Goal: Transaction & Acquisition: Purchase product/service

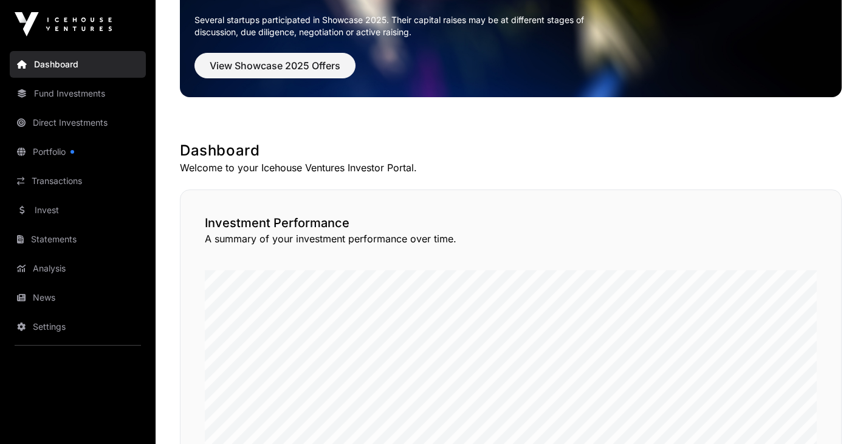
scroll to position [107, 0]
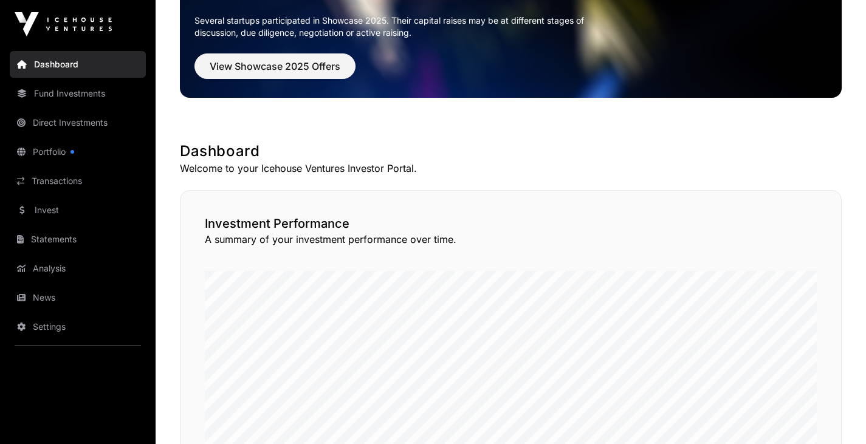
click at [78, 152] on link "Portfolio" at bounding box center [78, 152] width 136 height 27
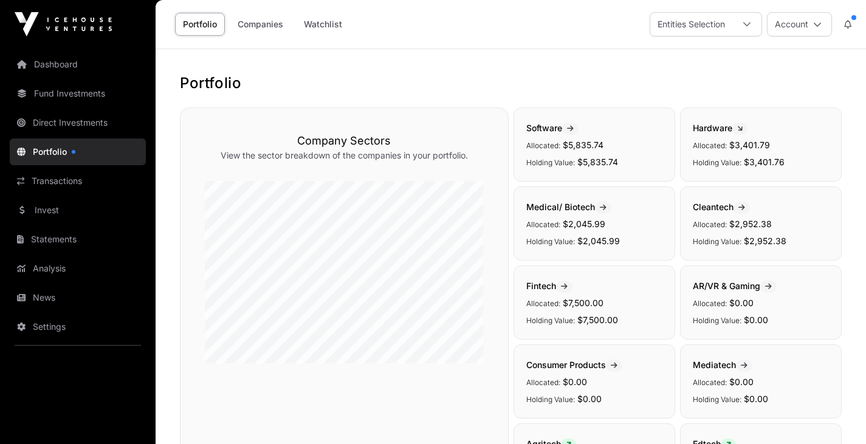
click at [46, 89] on link "Fund Investments" at bounding box center [78, 93] width 136 height 27
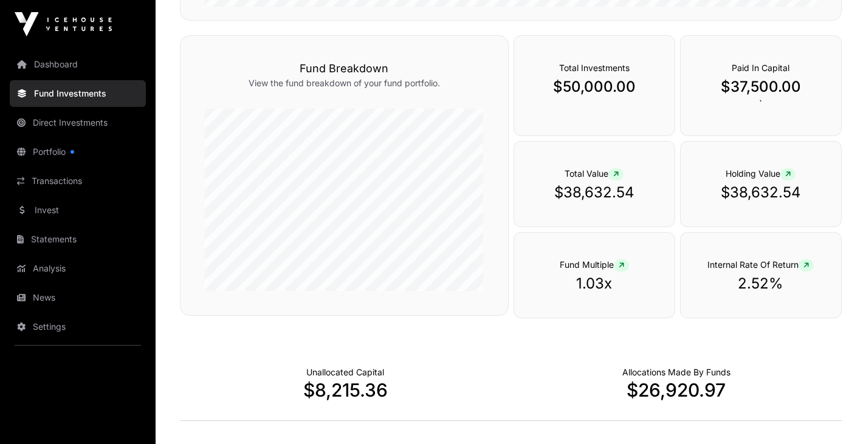
scroll to position [461, 0]
click at [809, 261] on icon at bounding box center [806, 264] width 5 height 7
click at [799, 263] on span "Internal Rate Of Return" at bounding box center [761, 264] width 106 height 10
click at [804, 265] on span at bounding box center [806, 265] width 15 height 12
click at [782, 266] on span "Internal Rate Of Return" at bounding box center [761, 264] width 106 height 10
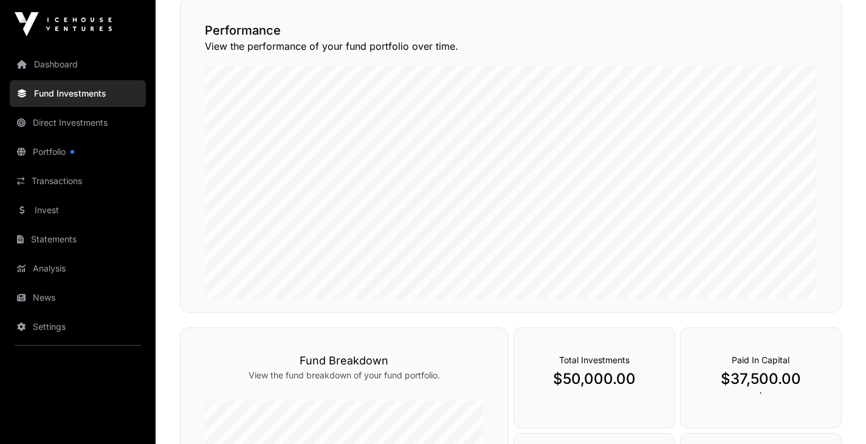
scroll to position [0, 0]
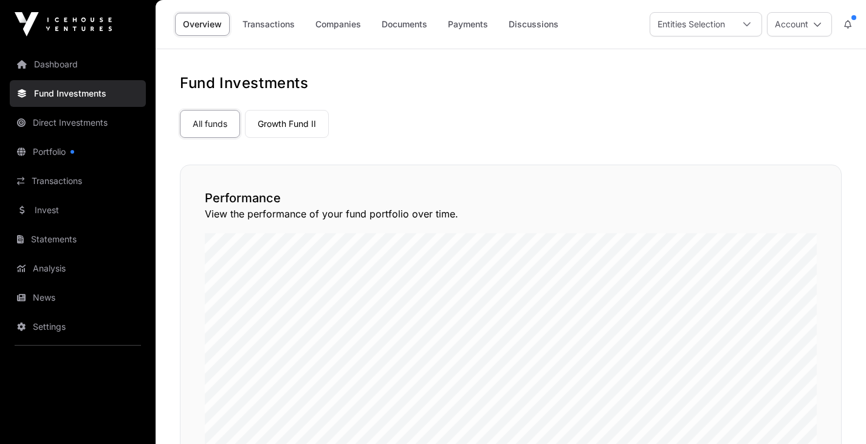
click at [278, 135] on link "Growth Fund II" at bounding box center [287, 124] width 84 height 28
click at [298, 123] on link "Growth Fund II" at bounding box center [287, 124] width 84 height 28
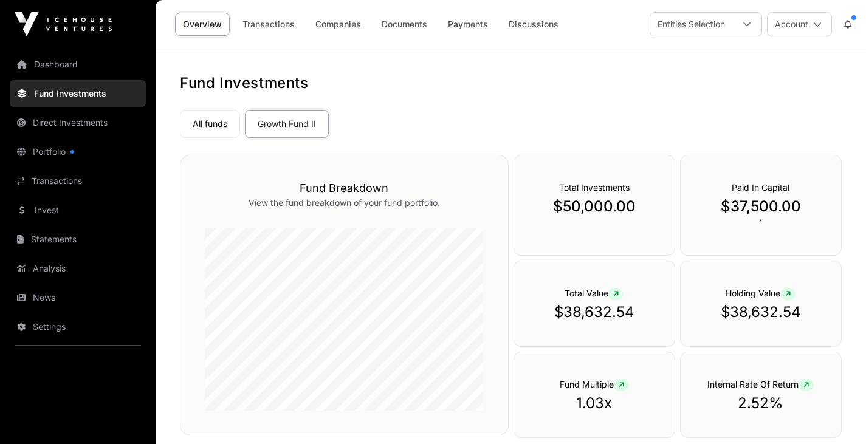
click at [209, 121] on link "All funds" at bounding box center [210, 124] width 60 height 28
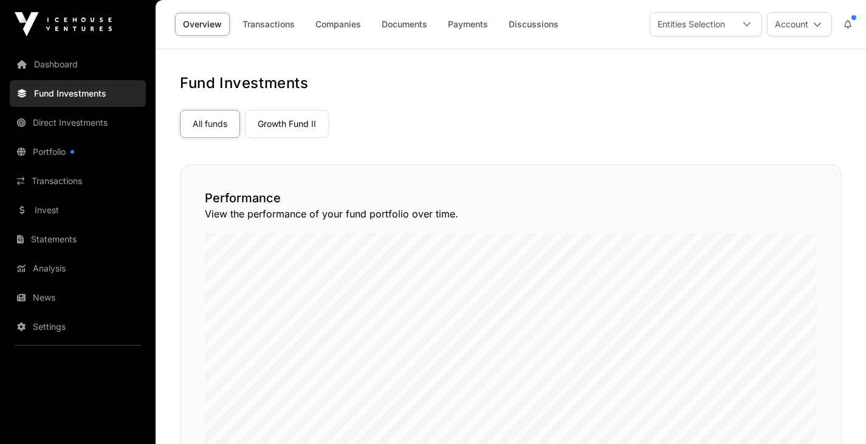
click at [266, 27] on link "Transactions" at bounding box center [269, 24] width 68 height 23
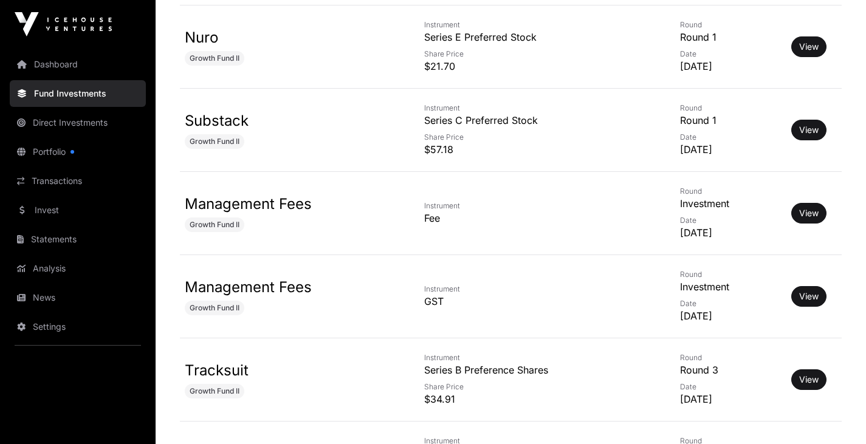
scroll to position [484, 0]
click at [390, 207] on td "Management Fees Growth Fund II" at bounding box center [287, 212] width 215 height 83
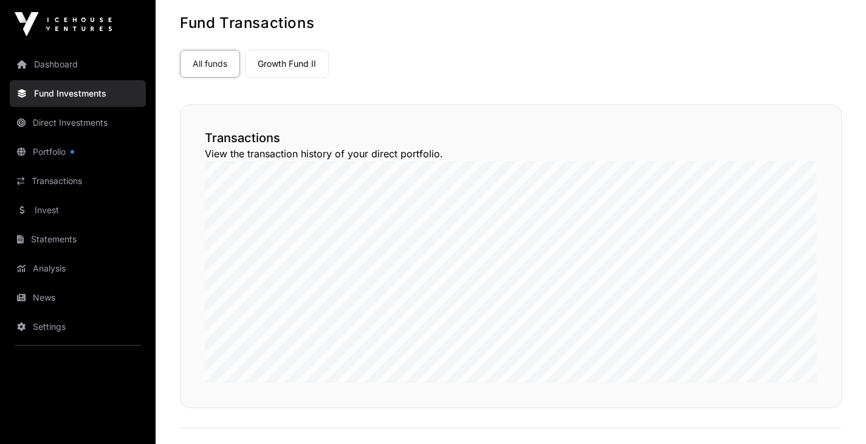
scroll to position [0, 0]
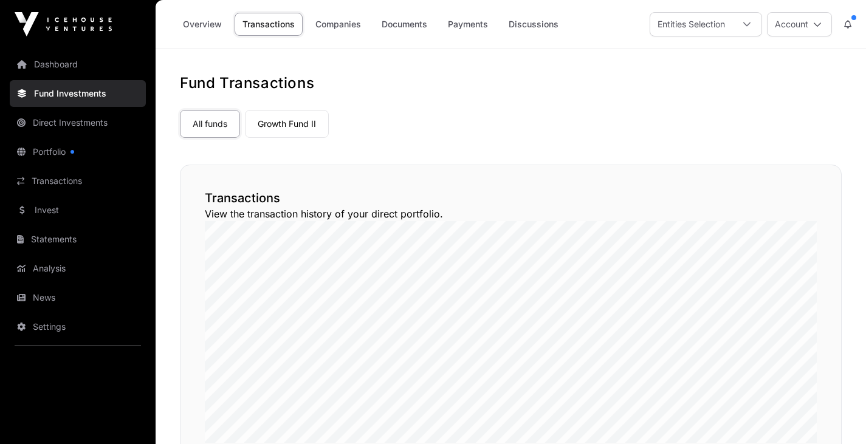
click at [335, 27] on link "Companies" at bounding box center [338, 24] width 61 height 23
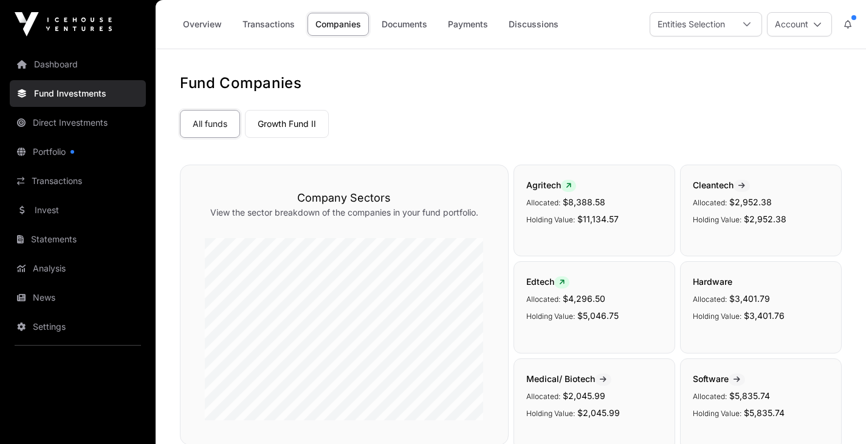
click at [398, 18] on link "Documents" at bounding box center [404, 24] width 61 height 23
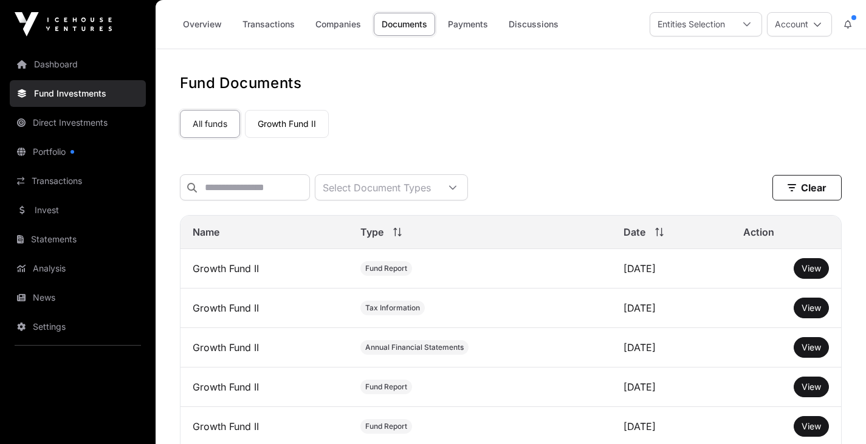
click at [468, 102] on nav "All funds Growth Fund II Select a fund" at bounding box center [511, 121] width 662 height 57
click at [484, 27] on link "Payments" at bounding box center [468, 24] width 56 height 23
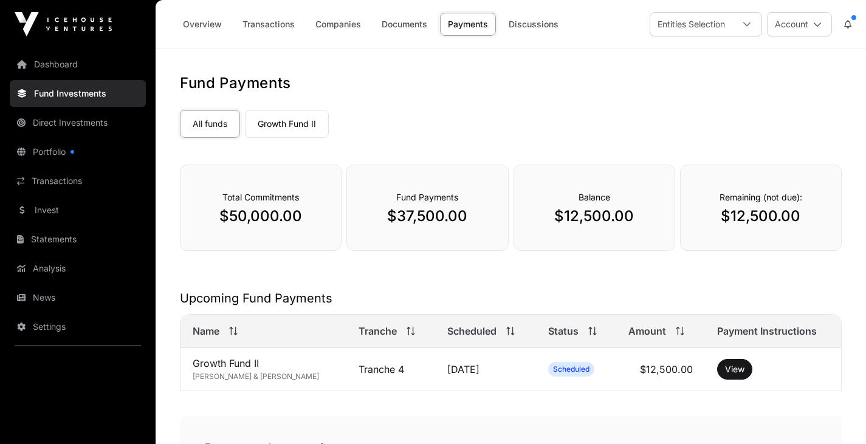
click at [537, 40] on div "Overview Transactions Companies Documents Payments Discussions" at bounding box center [368, 24] width 411 height 38
click at [536, 30] on link "Discussions" at bounding box center [534, 24] width 66 height 23
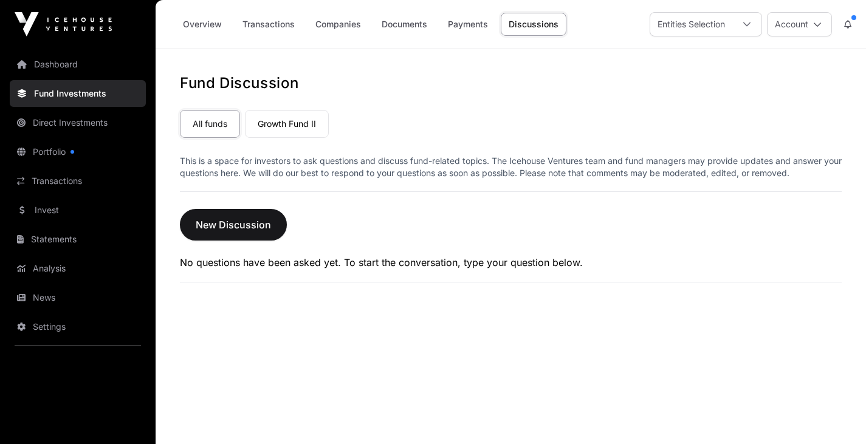
click at [192, 32] on link "Overview" at bounding box center [202, 24] width 55 height 23
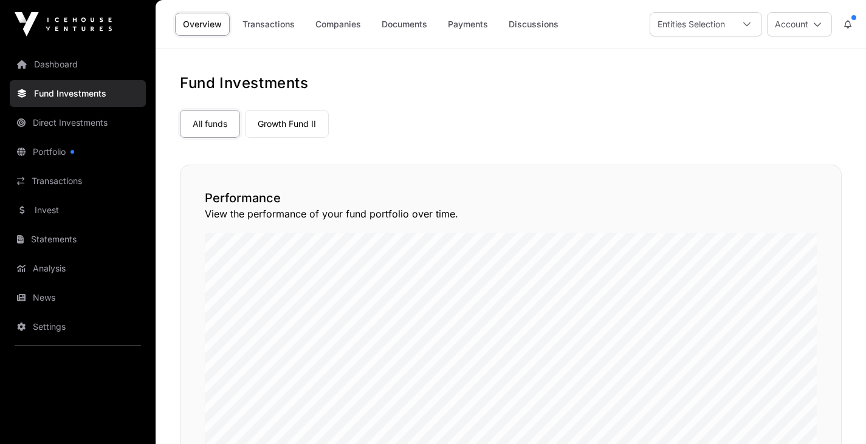
click at [56, 128] on link "Direct Investments" at bounding box center [78, 122] width 136 height 27
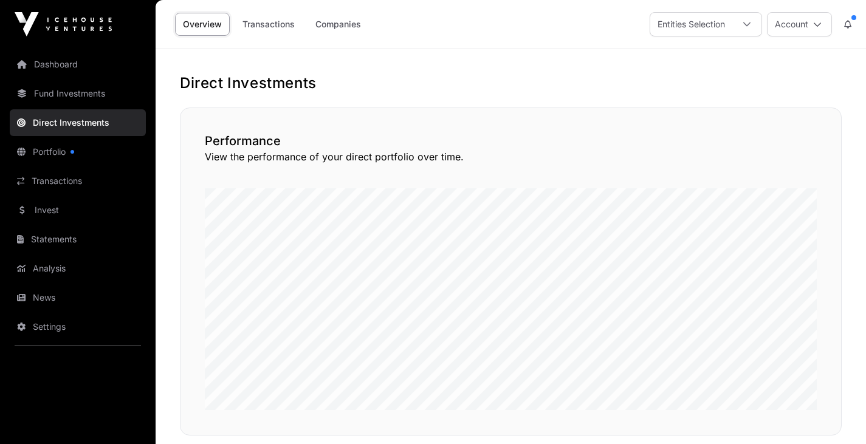
click at [54, 153] on link "Portfolio" at bounding box center [78, 152] width 136 height 27
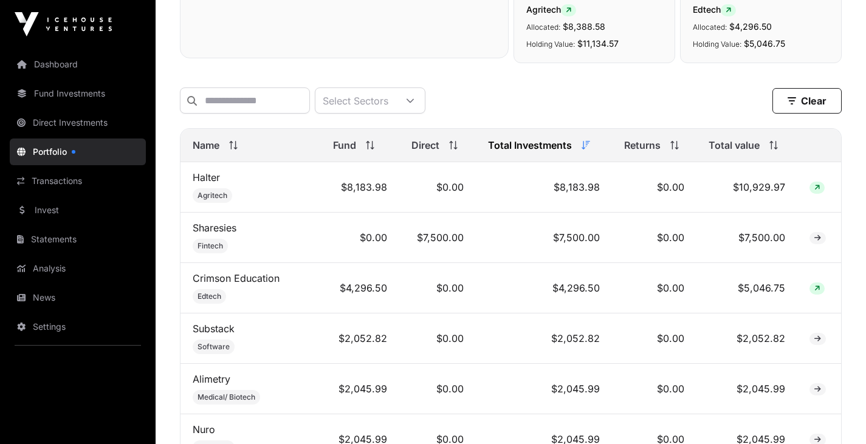
scroll to position [435, 0]
click at [807, 240] on td at bounding box center [820, 237] width 44 height 50
click at [818, 240] on span at bounding box center [818, 238] width 16 height 12
click at [818, 241] on icon at bounding box center [818, 237] width 7 height 7
click at [500, 235] on td "$7,500.00" at bounding box center [544, 237] width 136 height 50
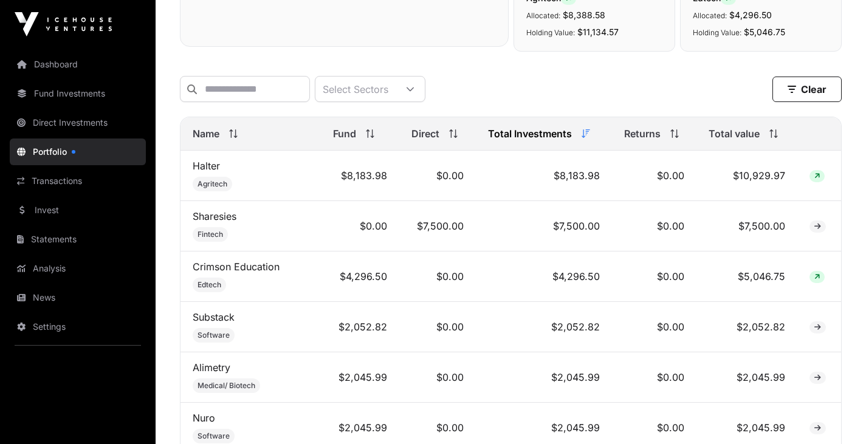
scroll to position [415, 0]
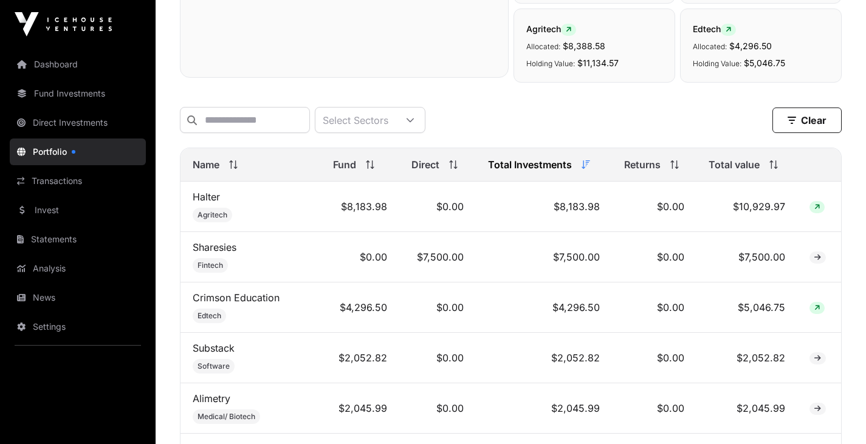
click at [50, 187] on link "Transactions" at bounding box center [78, 181] width 136 height 27
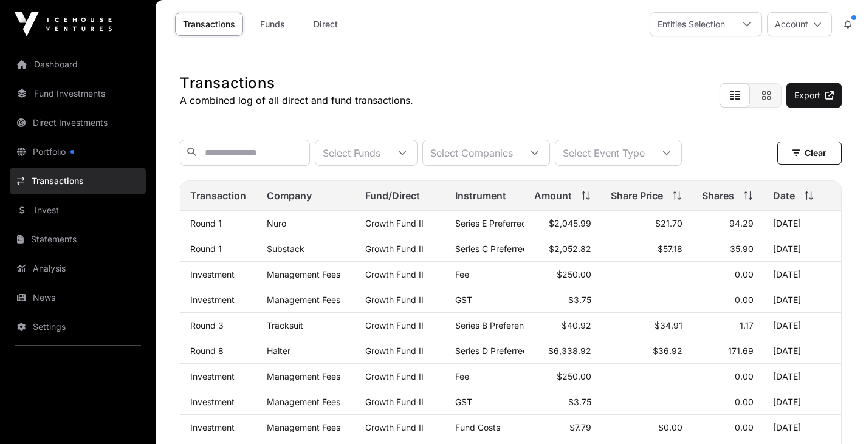
click at [32, 210] on link "Invest" at bounding box center [78, 210] width 136 height 27
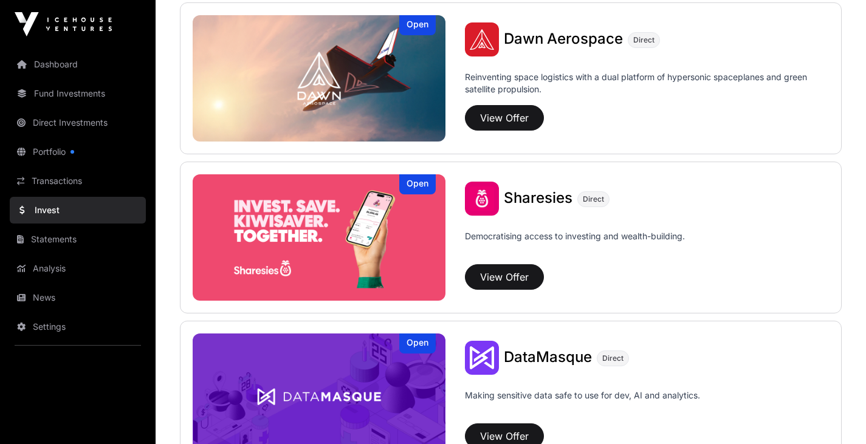
scroll to position [1429, 0]
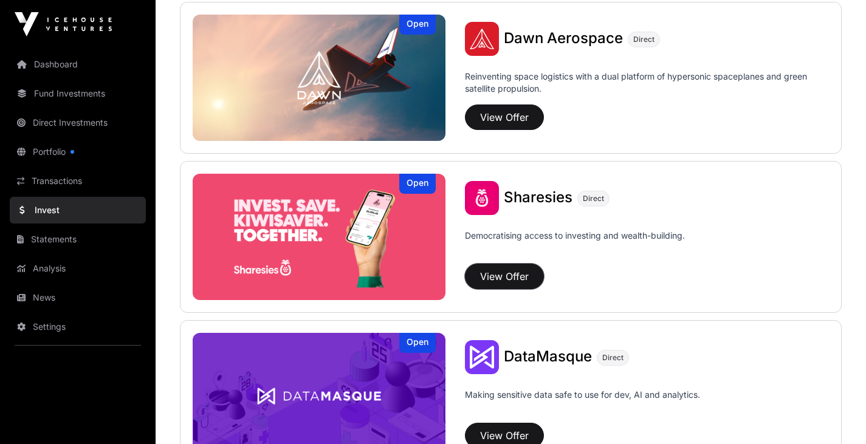
click at [497, 271] on button "View Offer" at bounding box center [504, 277] width 79 height 26
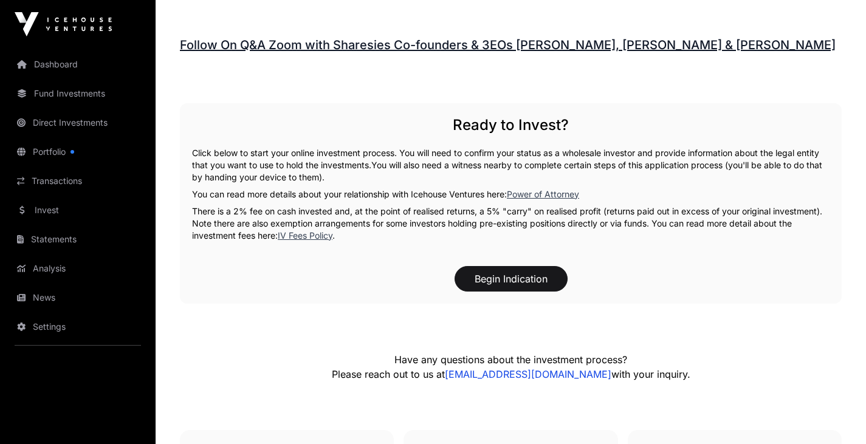
scroll to position [1761, 0]
click at [497, 276] on button "Begin Indication" at bounding box center [511, 280] width 113 height 26
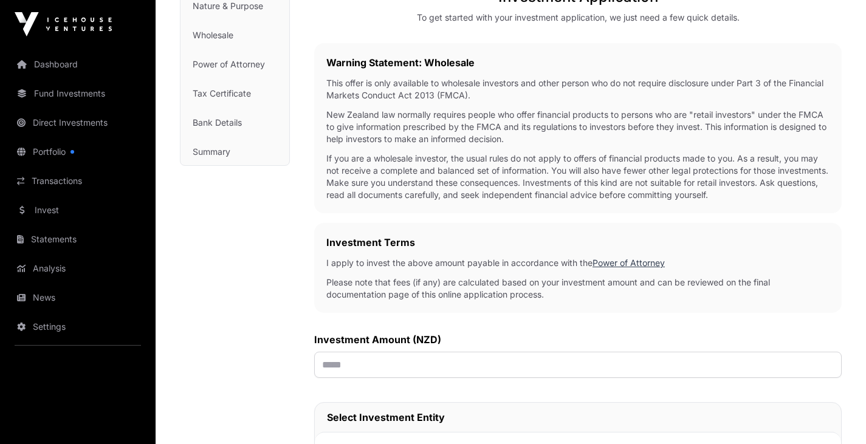
scroll to position [194, 0]
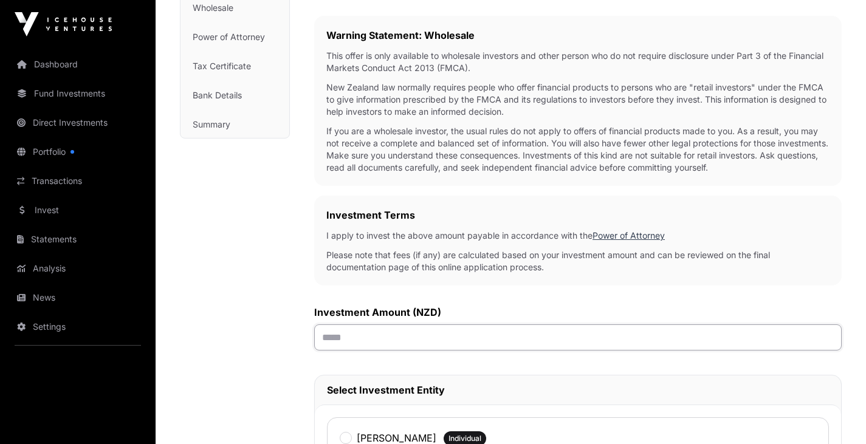
drag, startPoint x: 359, startPoint y: 341, endPoint x: 210, endPoint y: 318, distance: 150.7
click at [210, 318] on div "Investment AML Nature & Purpose Wholesale Power of Attorney Tax Certificate Ban…" at bounding box center [511, 415] width 662 height 1012
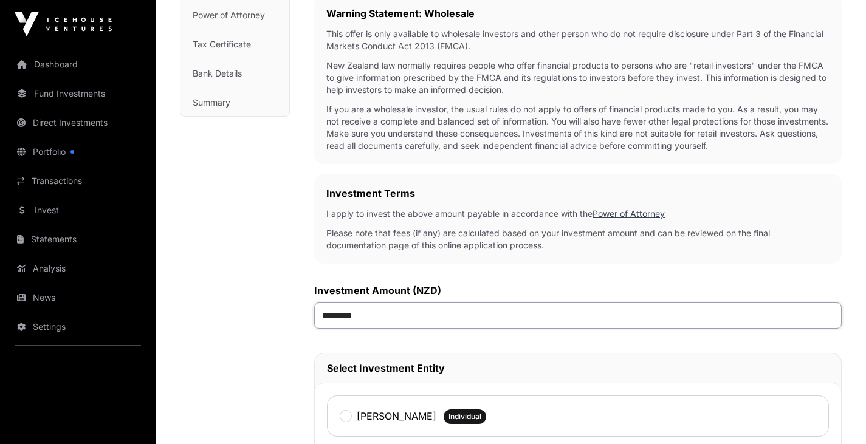
scroll to position [218, 0]
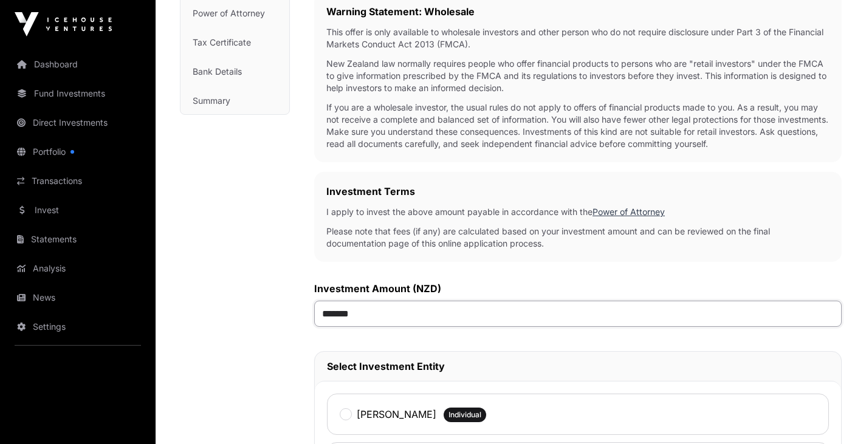
type input "******"
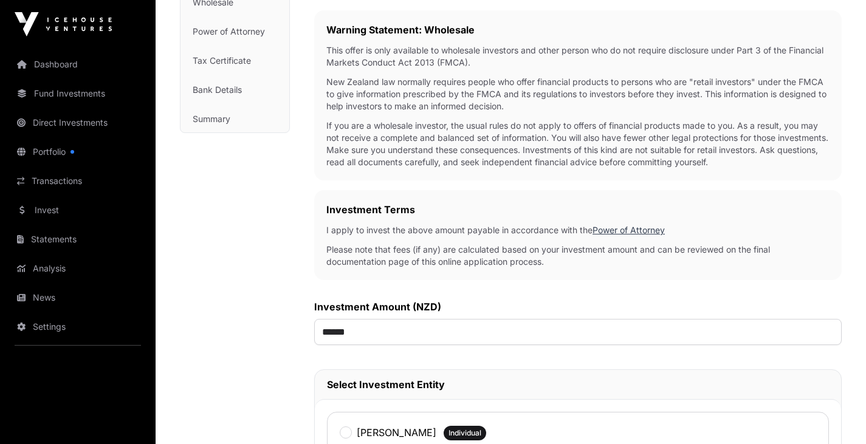
scroll to position [0, 0]
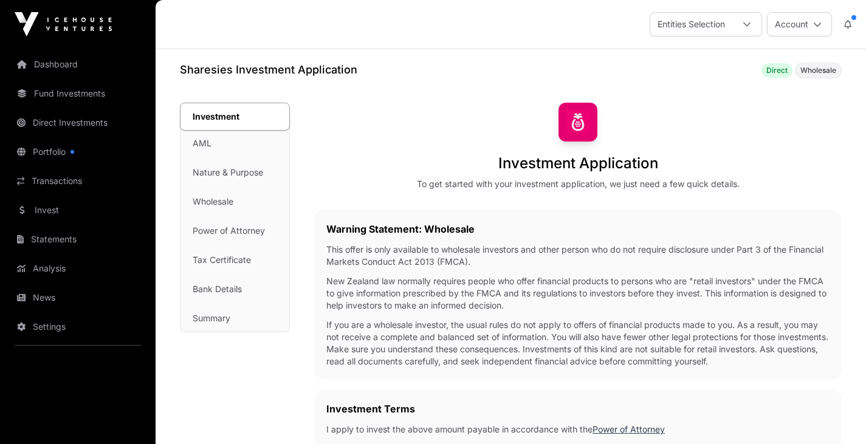
click at [58, 123] on link "Direct Investments" at bounding box center [78, 122] width 136 height 27
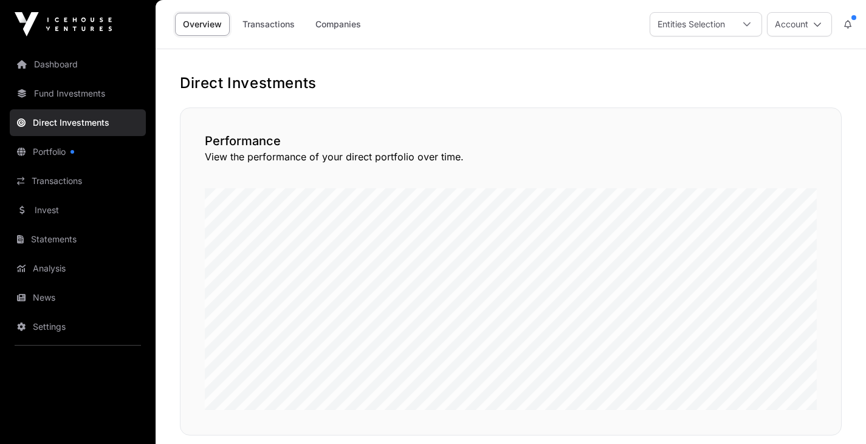
click at [85, 92] on link "Fund Investments" at bounding box center [78, 93] width 136 height 27
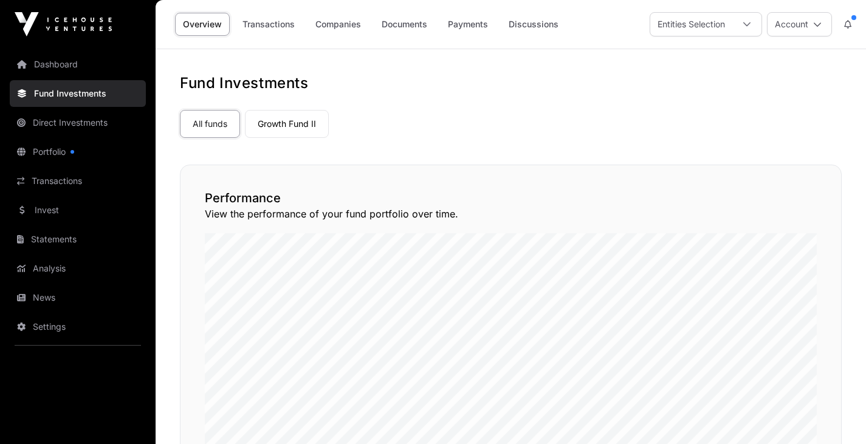
click at [61, 119] on link "Direct Investments" at bounding box center [78, 122] width 136 height 27
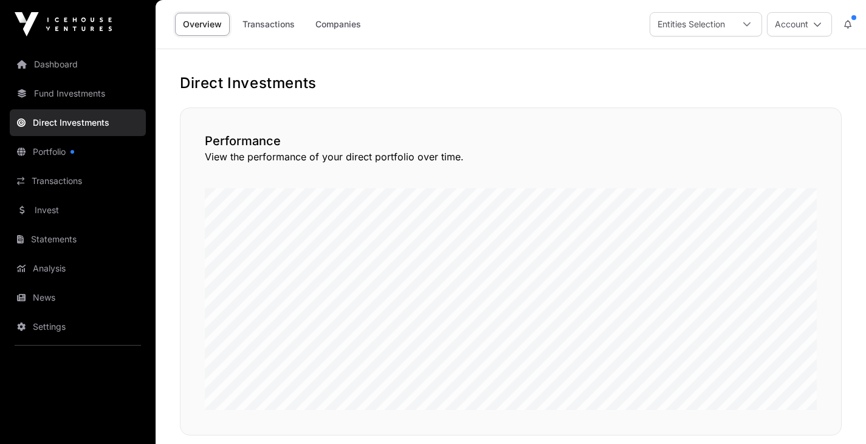
click at [47, 157] on link "Portfolio" at bounding box center [78, 152] width 136 height 27
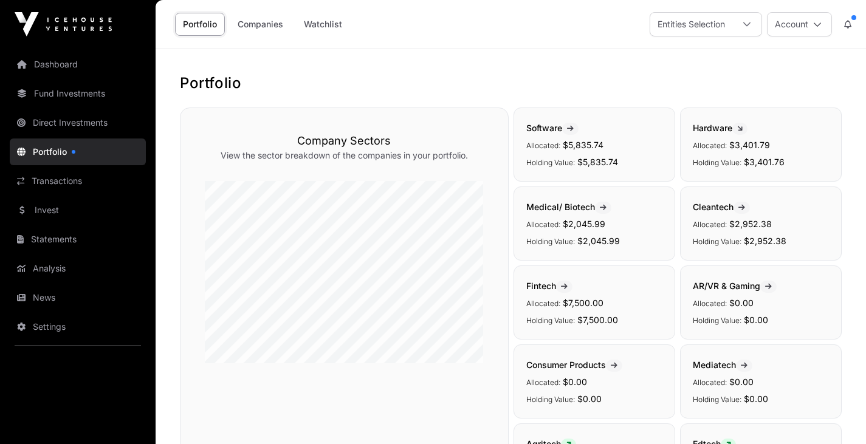
click at [56, 177] on link "Transactions" at bounding box center [78, 181] width 136 height 27
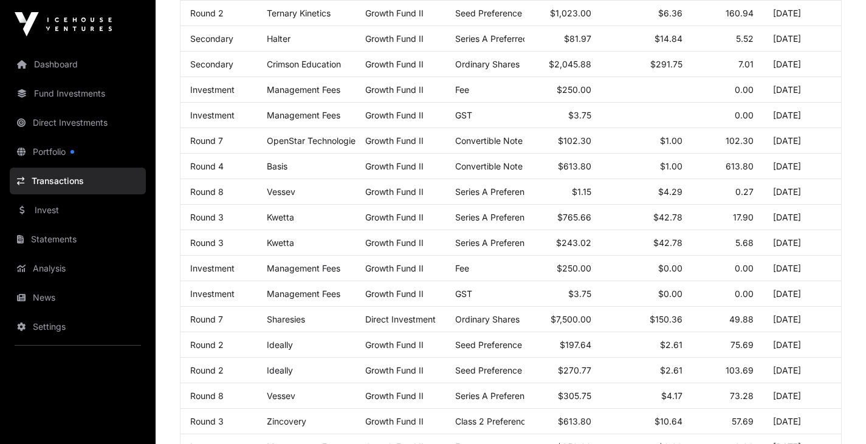
scroll to position [519, 0]
click at [503, 323] on span "Ordinary Shares" at bounding box center [487, 318] width 64 height 10
click at [505, 323] on span "Ordinary Shares" at bounding box center [487, 318] width 64 height 10
click at [463, 331] on td "Ordinary Shares" at bounding box center [485, 318] width 79 height 26
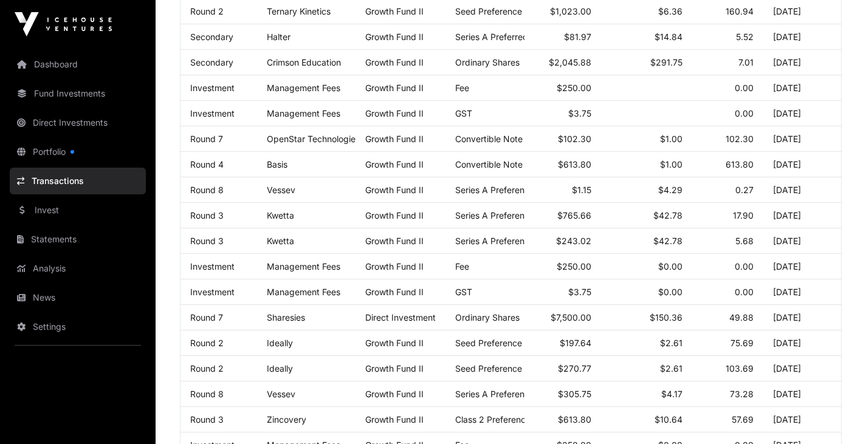
click at [85, 239] on link "Statements" at bounding box center [78, 239] width 136 height 27
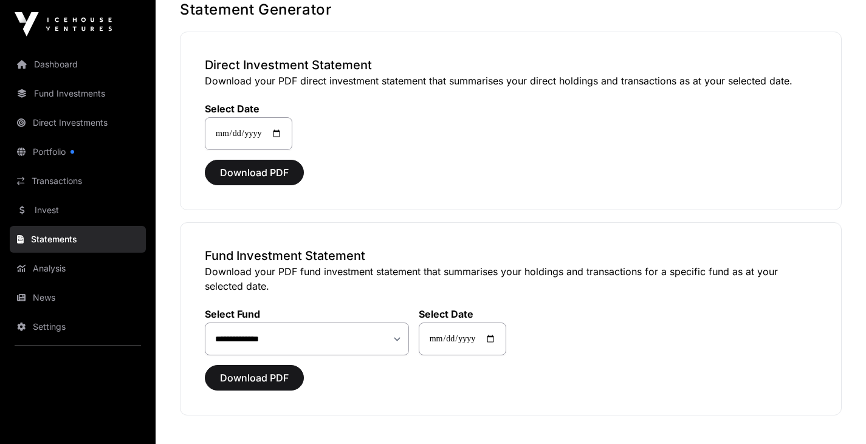
scroll to position [71, 0]
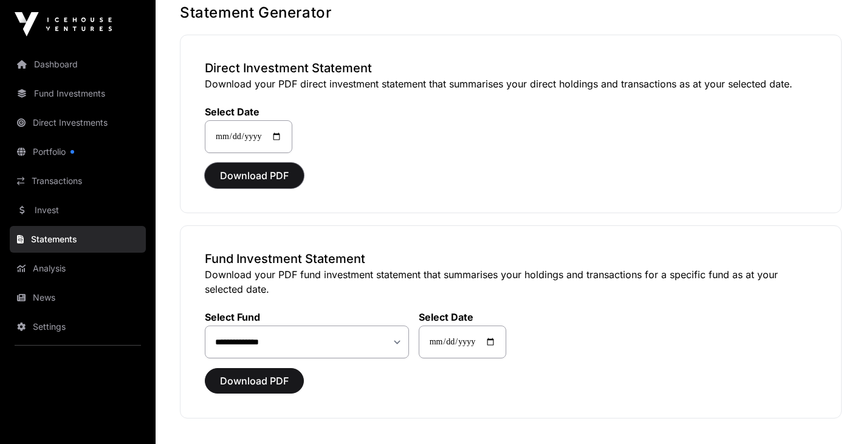
click at [258, 174] on span "Download PDF" at bounding box center [254, 175] width 69 height 15
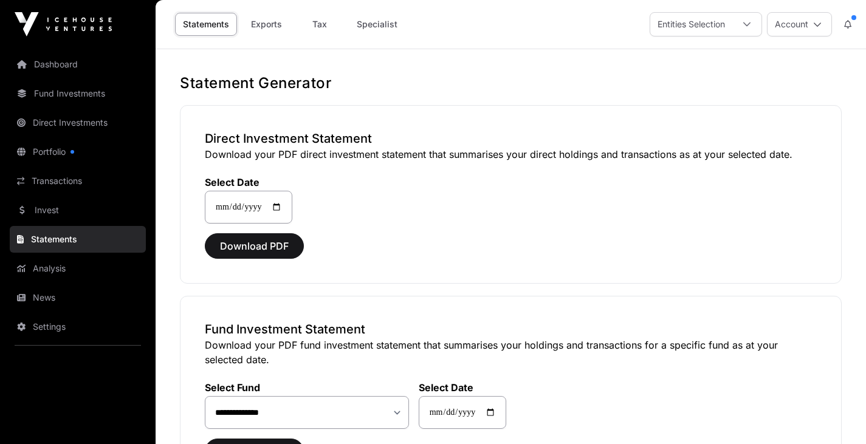
click at [43, 210] on link "Invest" at bounding box center [78, 210] width 136 height 27
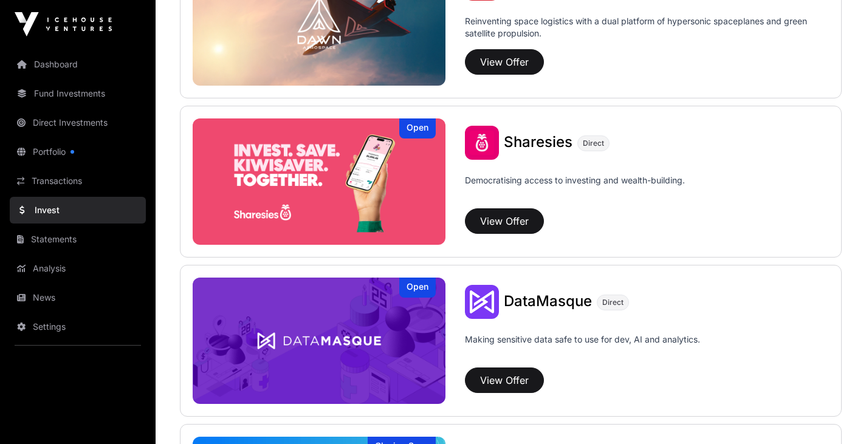
scroll to position [1484, 0]
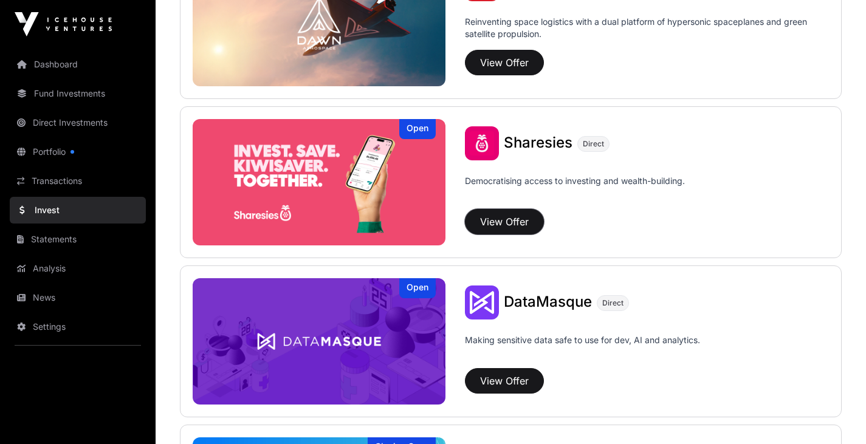
click at [506, 219] on button "View Offer" at bounding box center [504, 222] width 79 height 26
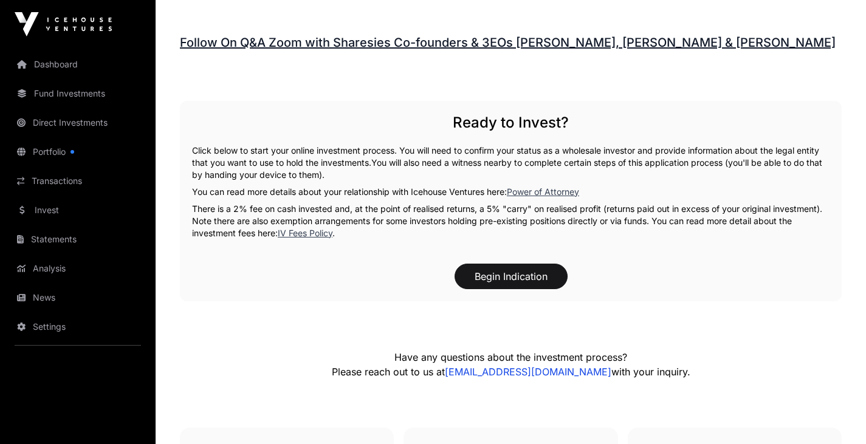
scroll to position [1773, 0]
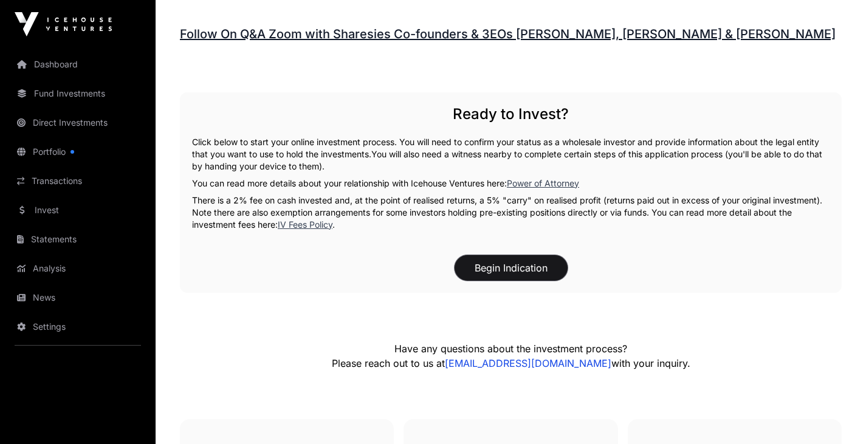
click at [514, 264] on button "Begin Indication" at bounding box center [511, 268] width 113 height 26
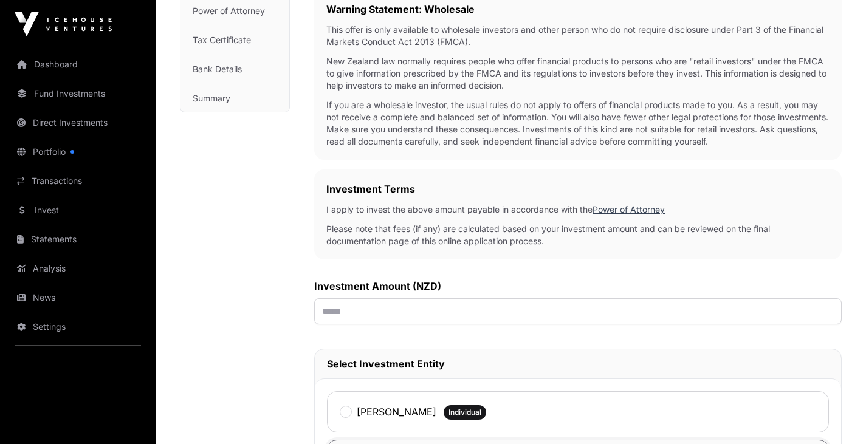
scroll to position [224, 0]
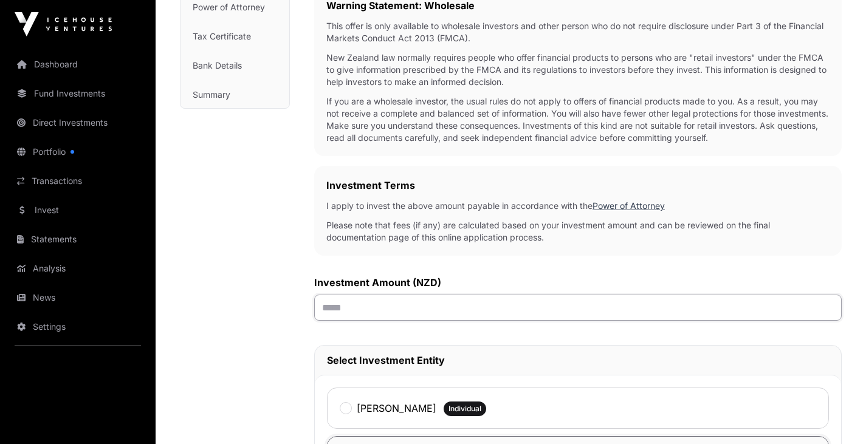
click at [368, 313] on input "text" at bounding box center [578, 308] width 528 height 26
type input "******"
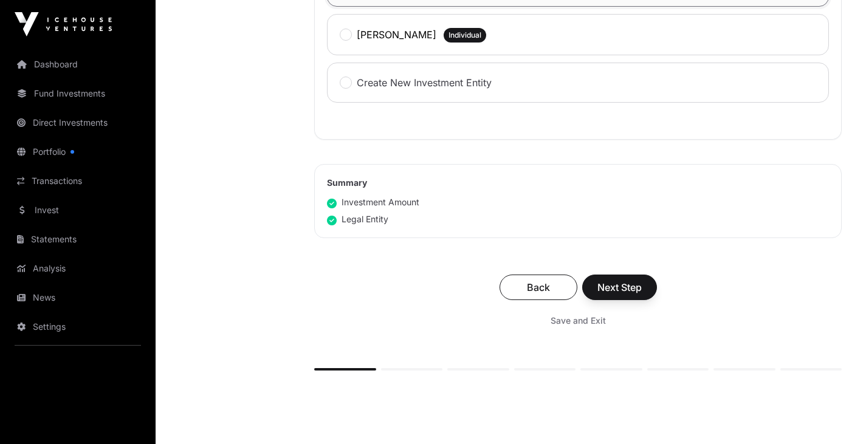
scroll to position [697, 0]
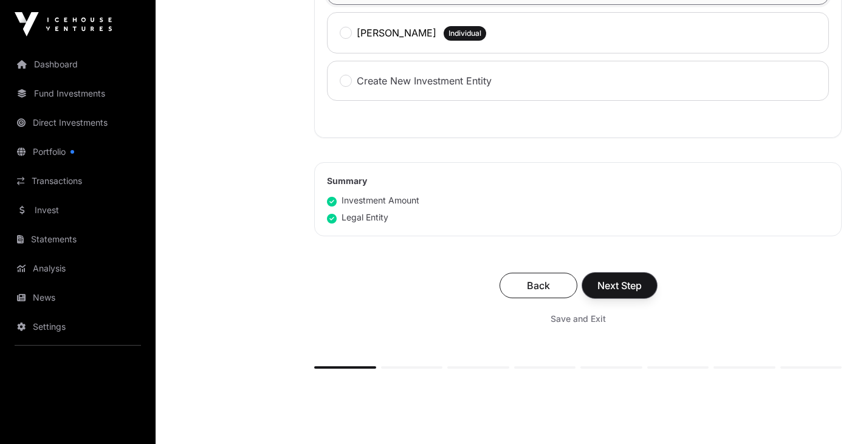
click at [632, 283] on span "Next Step" at bounding box center [620, 285] width 44 height 15
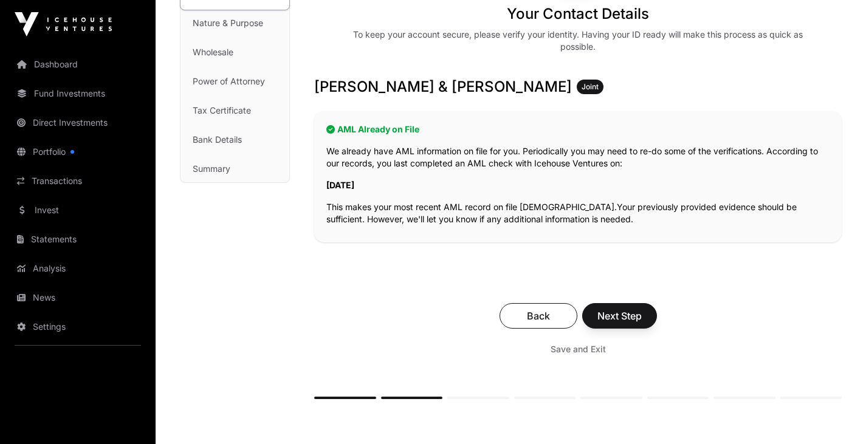
scroll to position [172, 0]
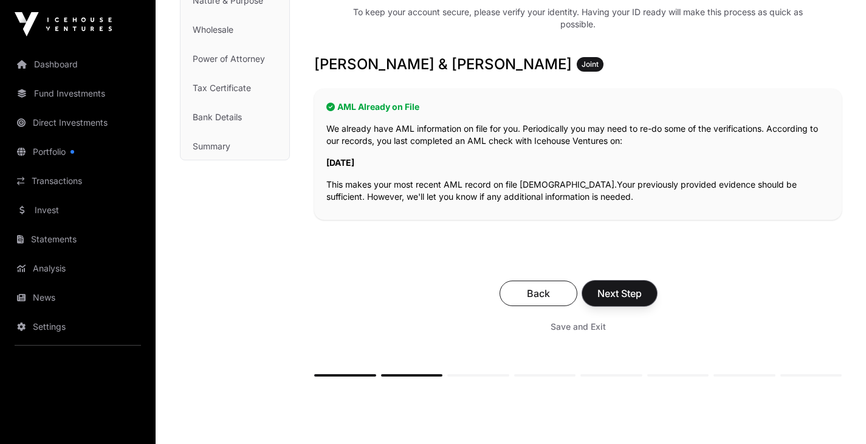
drag, startPoint x: 423, startPoint y: 385, endPoint x: 643, endPoint y: 296, distance: 237.5
click at [643, 296] on button "Next Step" at bounding box center [619, 294] width 75 height 26
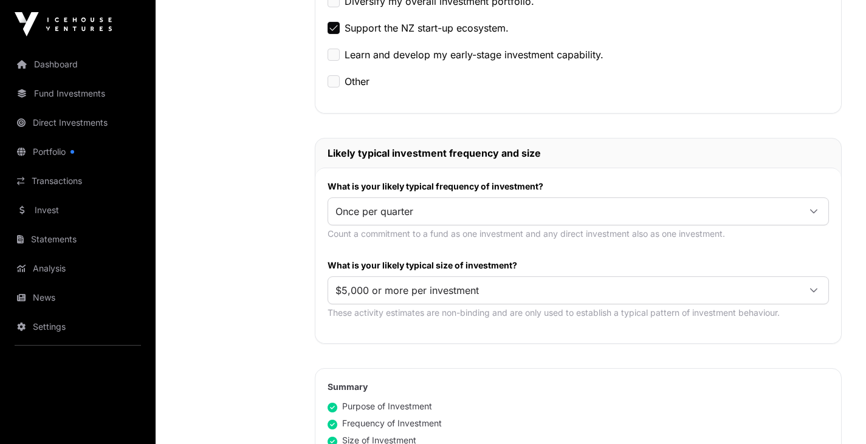
scroll to position [499, 0]
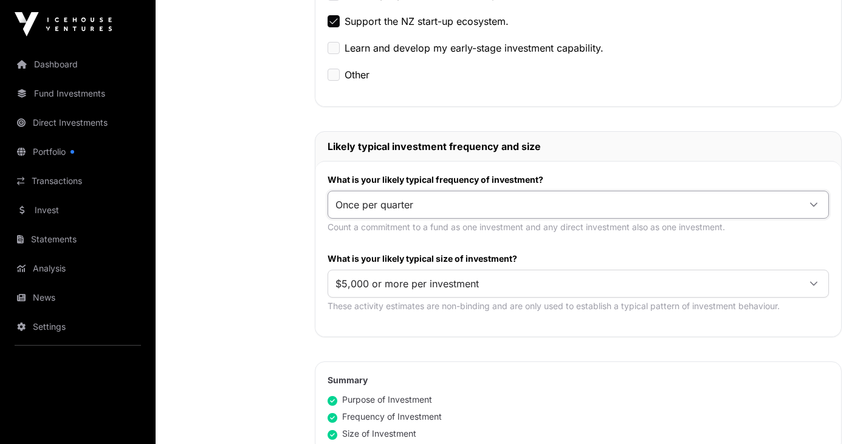
click at [463, 206] on span "Once per quarter" at bounding box center [563, 205] width 471 height 22
click at [434, 254] on span "Once or twice per year" at bounding box center [390, 252] width 105 height 10
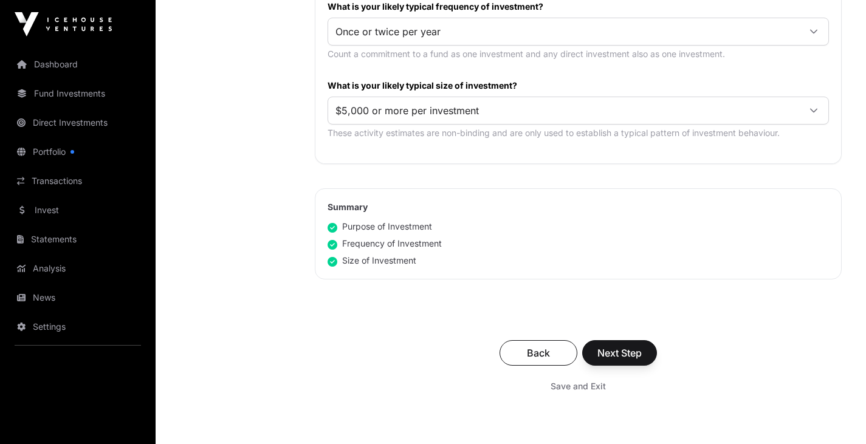
scroll to position [672, 0]
click at [637, 347] on span "Next Step" at bounding box center [620, 352] width 44 height 15
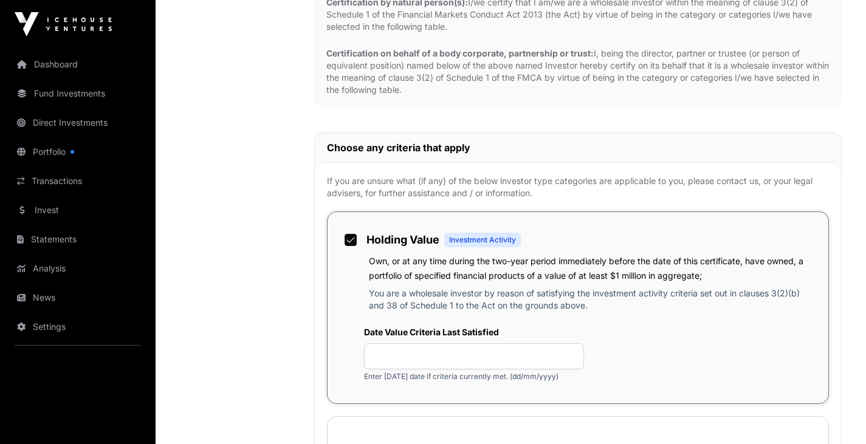
scroll to position [741, 0]
click at [463, 345] on input "text" at bounding box center [474, 357] width 220 height 26
type input "*"
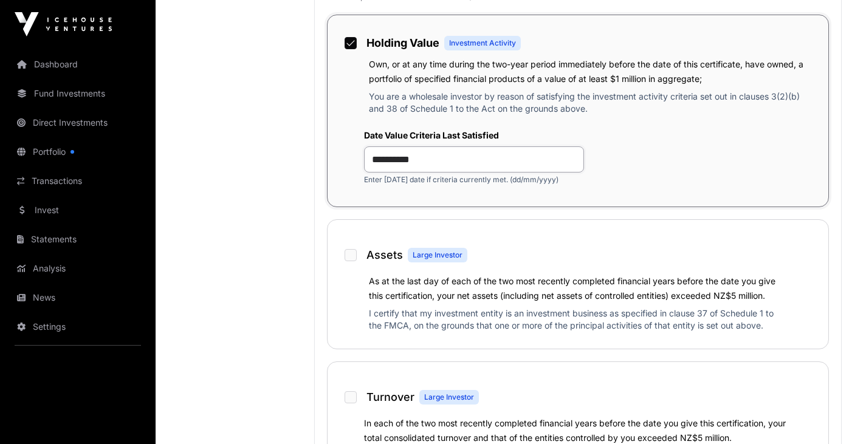
scroll to position [939, 0]
type input "**********"
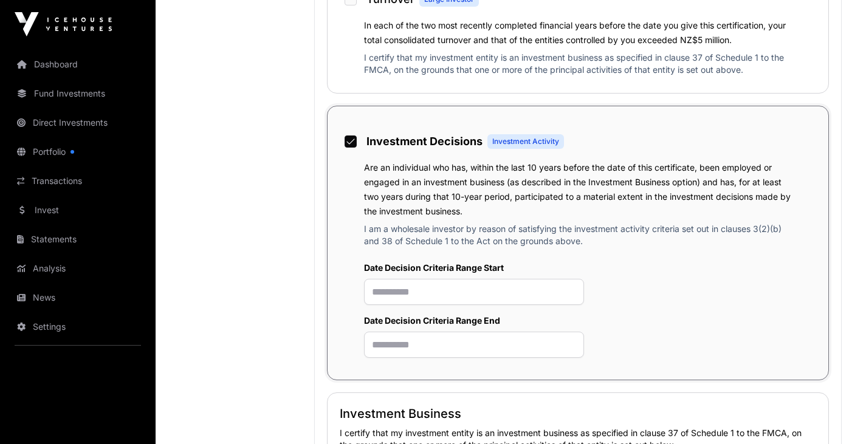
scroll to position [1336, 0]
click at [344, 145] on div "Investment Decisions Investment Activity" at bounding box center [578, 137] width 477 height 36
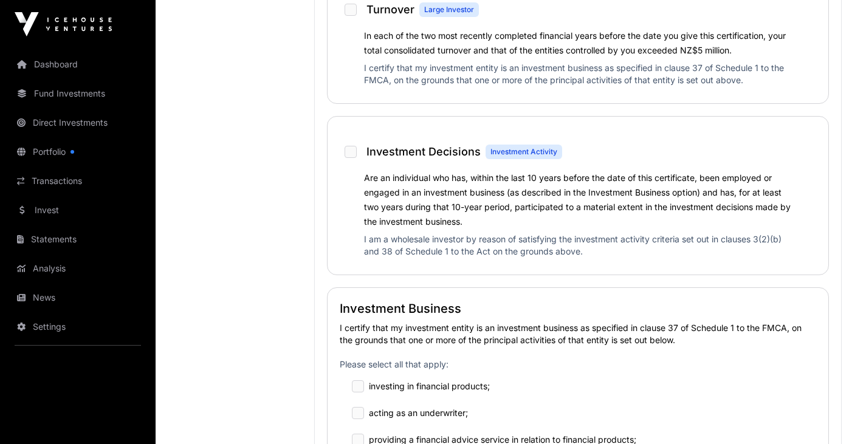
scroll to position [1327, 0]
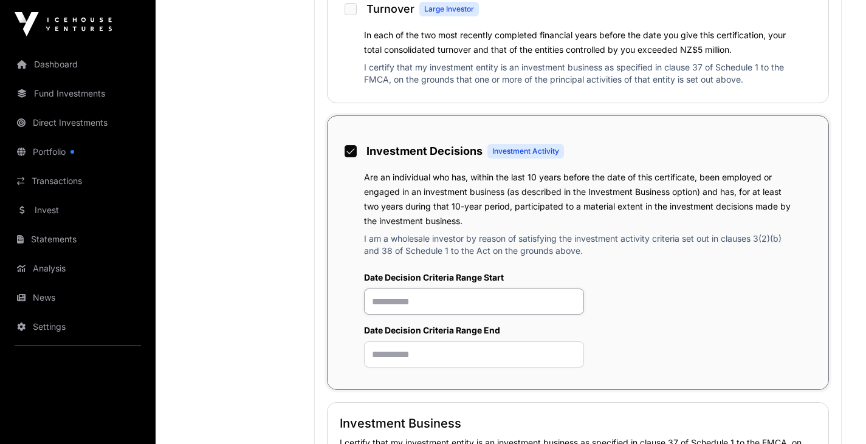
click at [379, 310] on input "text" at bounding box center [474, 302] width 220 height 26
type input "**********"
click at [376, 357] on input "text" at bounding box center [474, 355] width 220 height 26
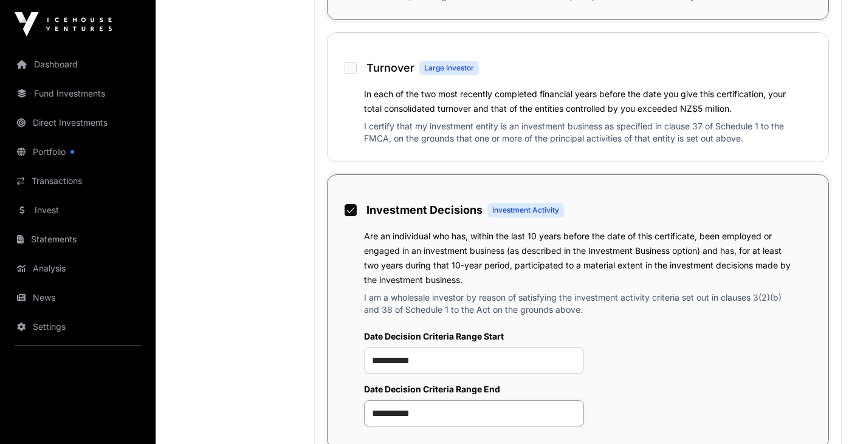
scroll to position [1257, 0]
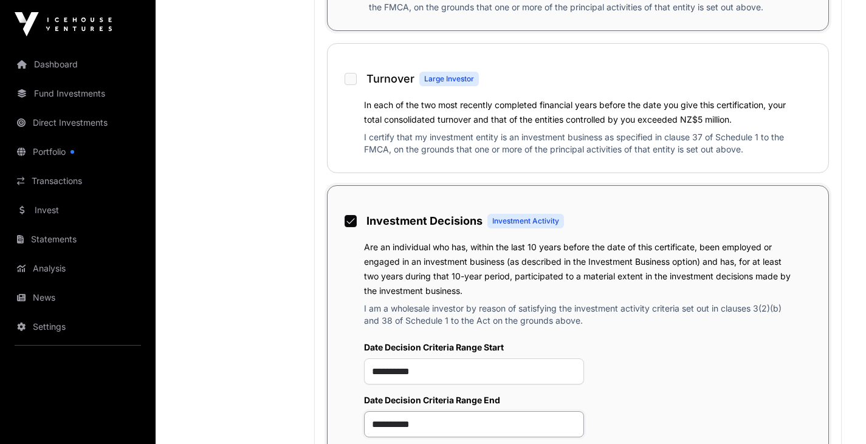
type input "**********"
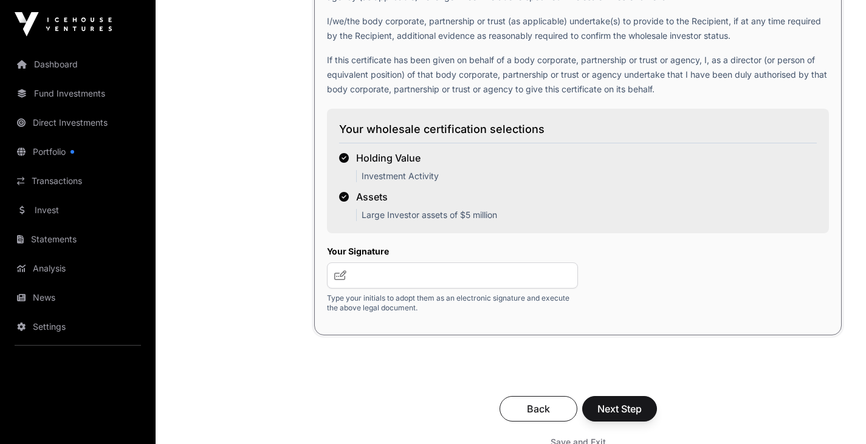
scroll to position [2230, 0]
click at [412, 278] on input "text" at bounding box center [452, 275] width 251 height 26
type input "***"
click at [631, 407] on span "Next Step" at bounding box center [620, 408] width 44 height 15
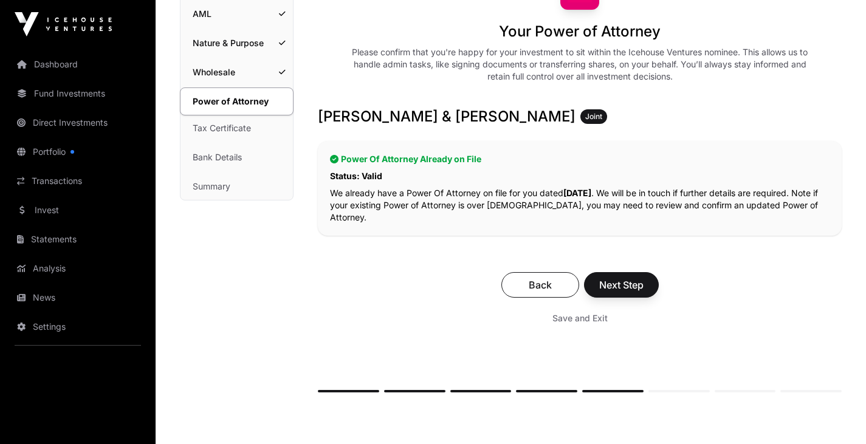
scroll to position [134, 0]
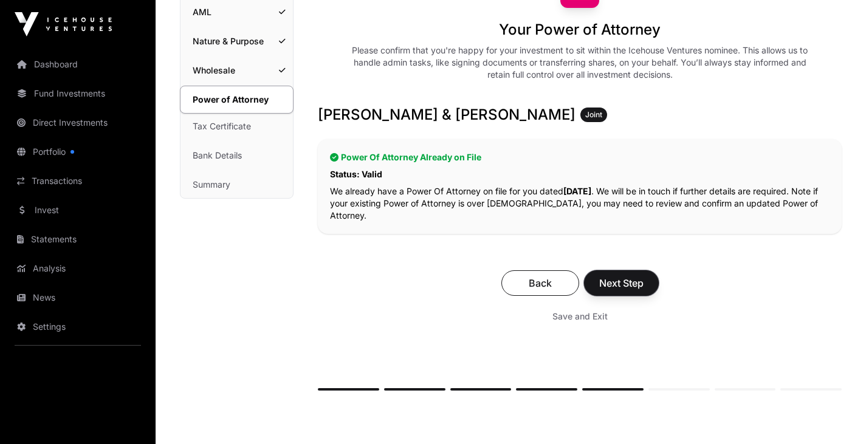
click at [642, 282] on span "Next Step" at bounding box center [621, 283] width 44 height 15
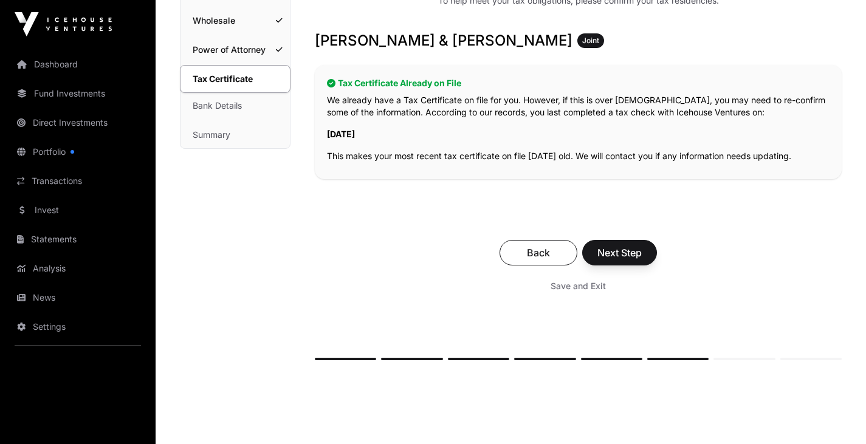
scroll to position [185, 0]
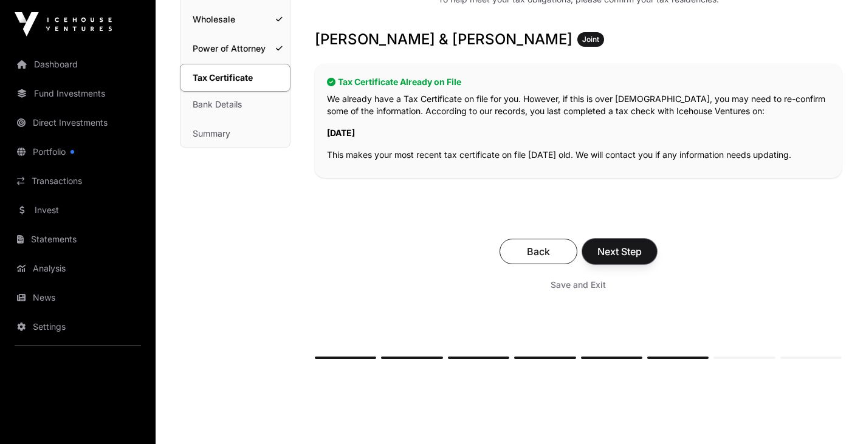
click at [628, 249] on span "Next Step" at bounding box center [620, 251] width 44 height 15
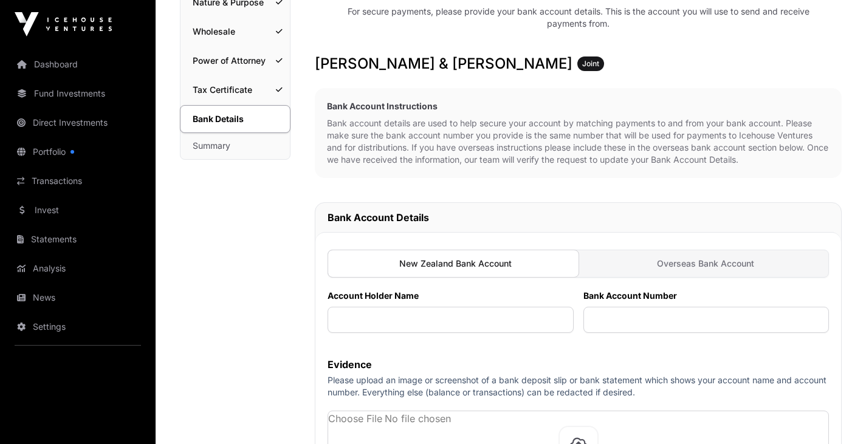
scroll to position [172, 0]
click at [658, 263] on span "Overseas Bank Account" at bounding box center [705, 264] width 97 height 12
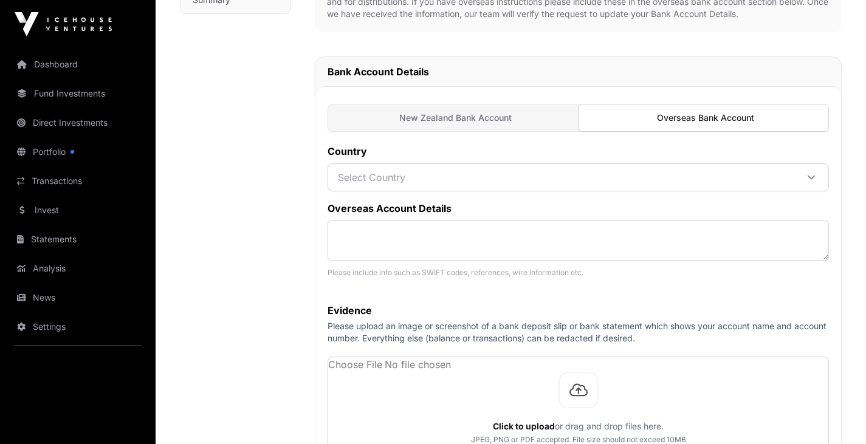
scroll to position [319, 0]
click at [542, 169] on span "Select Country" at bounding box center [564, 177] width 466 height 22
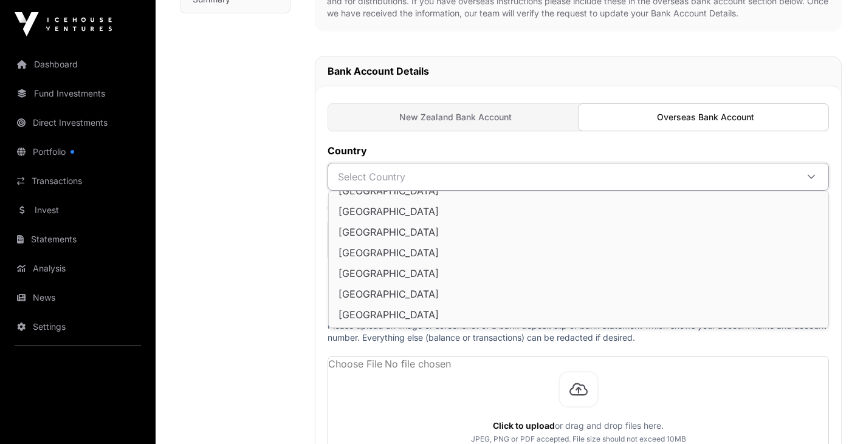
scroll to position [102, 0]
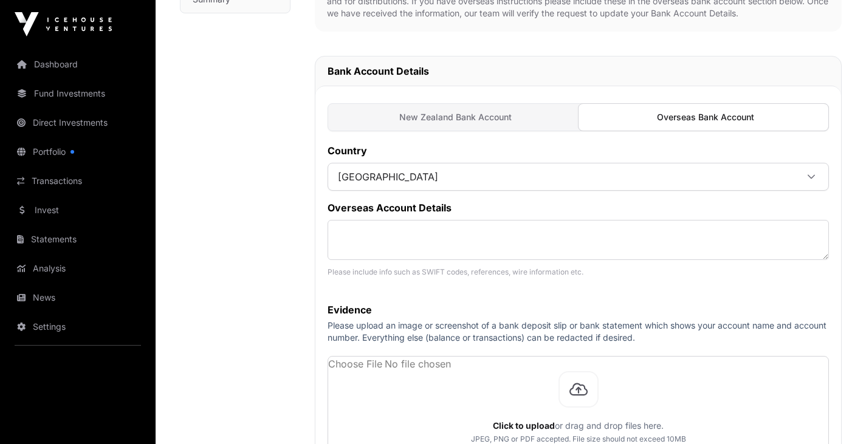
click at [489, 180] on span "[GEOGRAPHIC_DATA]" at bounding box center [564, 177] width 466 height 22
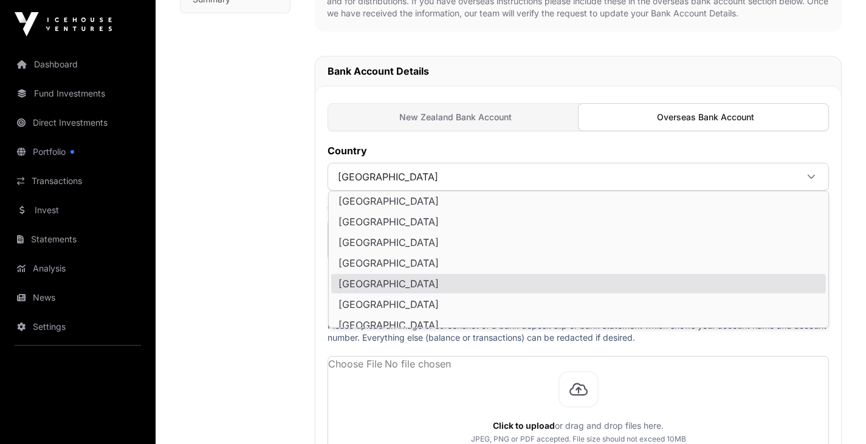
scroll to position [134, 0]
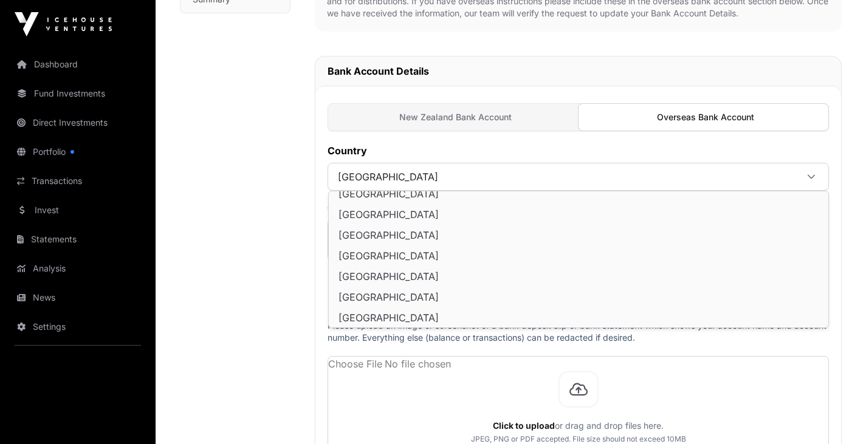
click at [478, 240] on li "[GEOGRAPHIC_DATA]" at bounding box center [578, 235] width 495 height 19
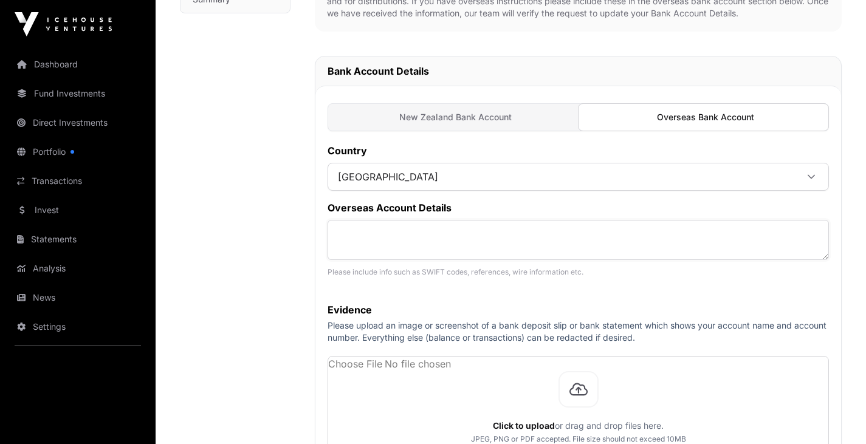
click at [478, 241] on textarea at bounding box center [579, 240] width 502 height 40
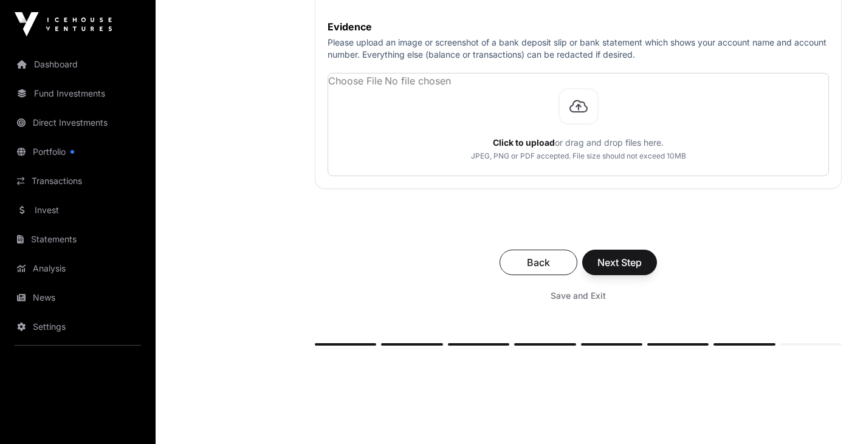
scroll to position [606, 0]
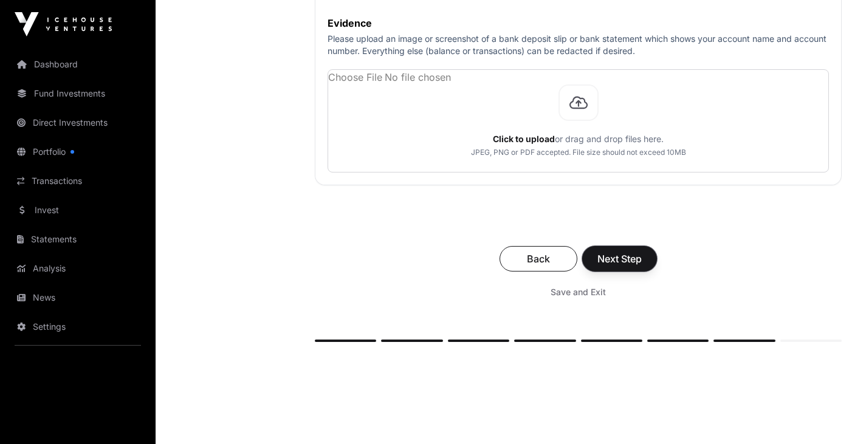
click at [627, 258] on span "Next Step" at bounding box center [620, 259] width 44 height 15
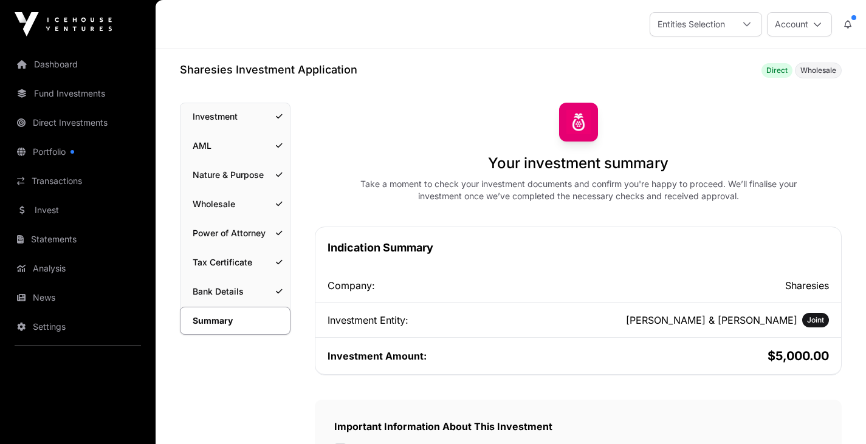
click at [227, 294] on link "Bank Details" at bounding box center [235, 291] width 109 height 27
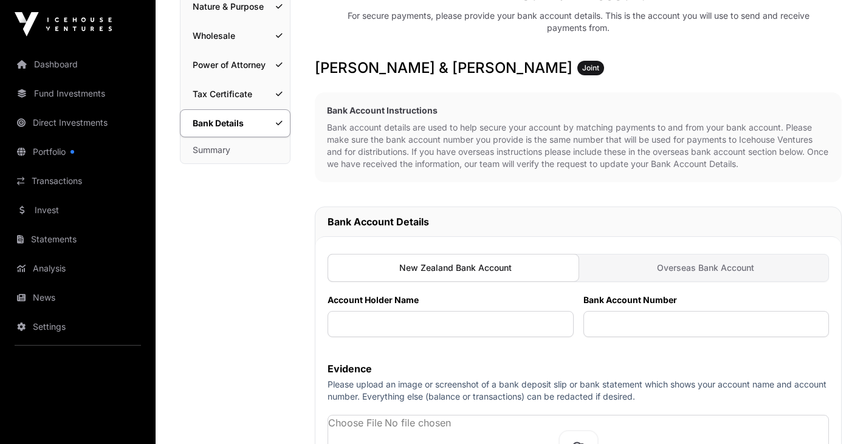
scroll to position [168, 0]
click at [219, 148] on link "Summary" at bounding box center [235, 150] width 109 height 27
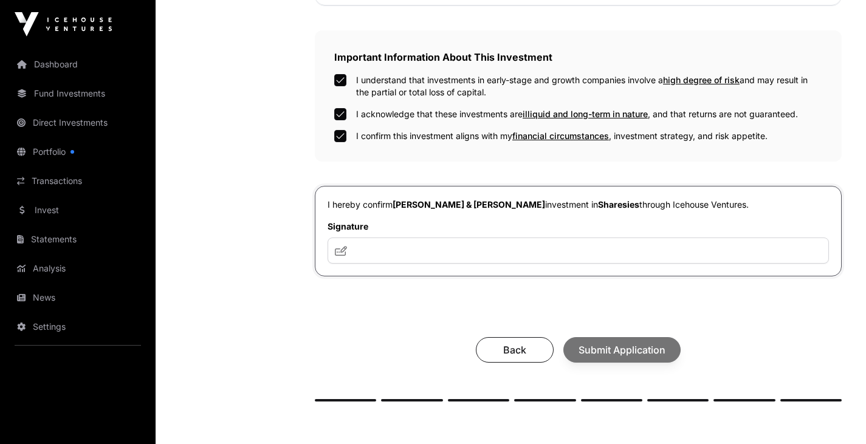
scroll to position [370, 0]
click at [378, 255] on input "text" at bounding box center [579, 250] width 502 height 26
type input "*******"
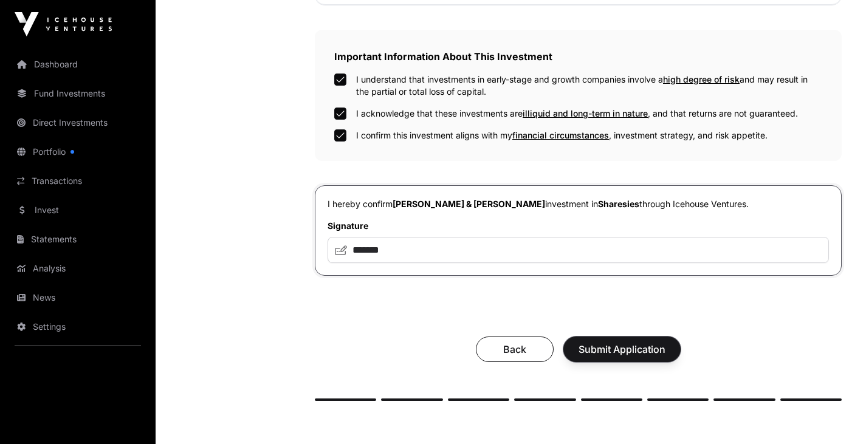
click at [628, 354] on span "Submit Application" at bounding box center [622, 349] width 87 height 15
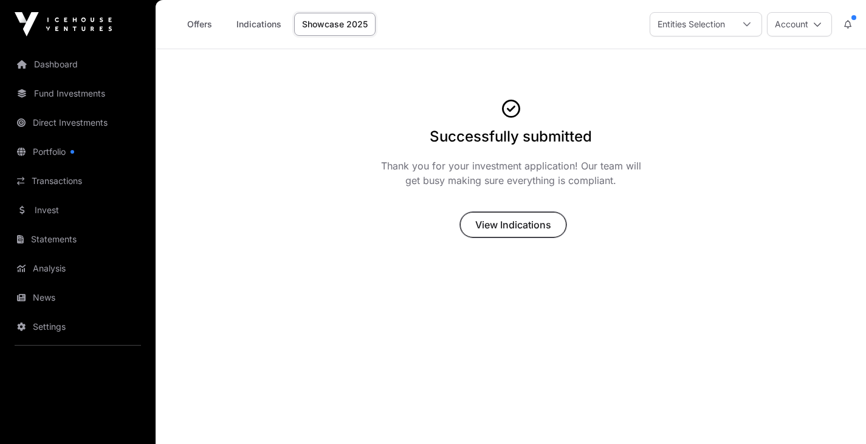
click at [522, 218] on span "View Indications" at bounding box center [513, 225] width 76 height 15
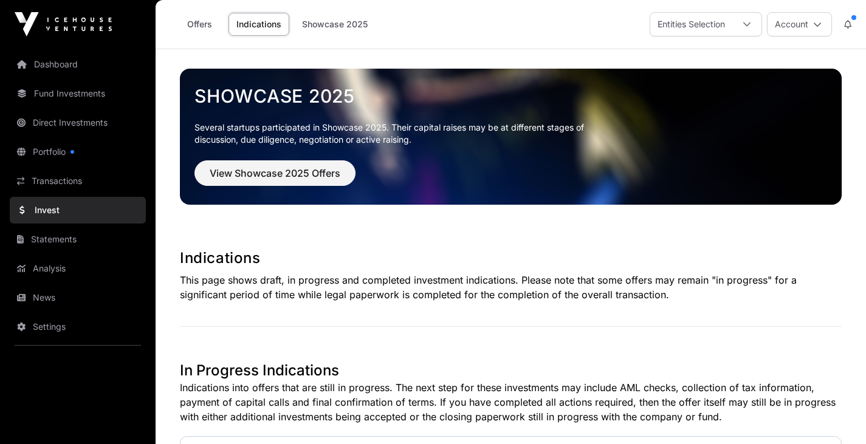
click at [46, 58] on link "Dashboard" at bounding box center [78, 64] width 136 height 27
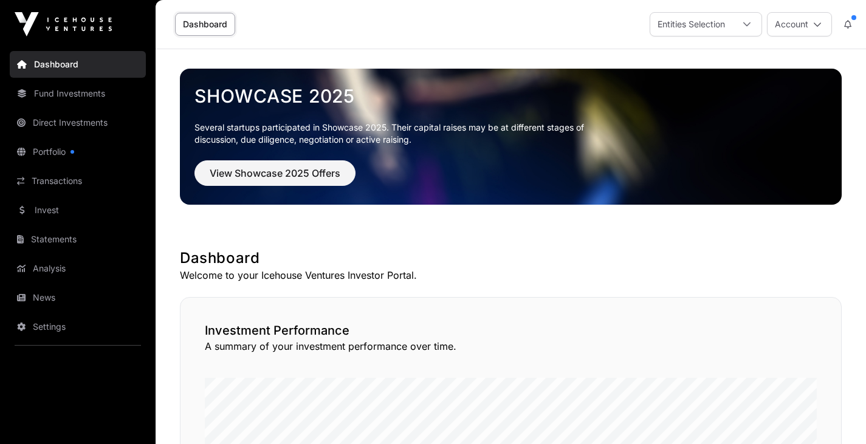
click at [53, 146] on link "Portfolio" at bounding box center [78, 152] width 136 height 27
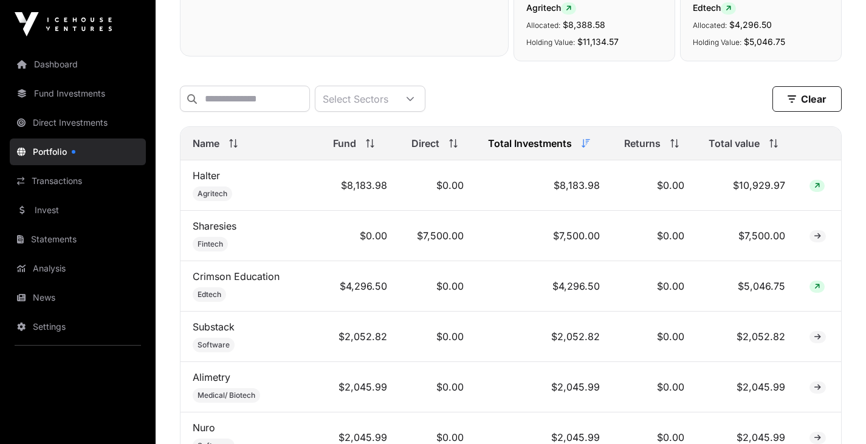
scroll to position [437, 0]
click at [62, 322] on link "Settings" at bounding box center [78, 327] width 136 height 27
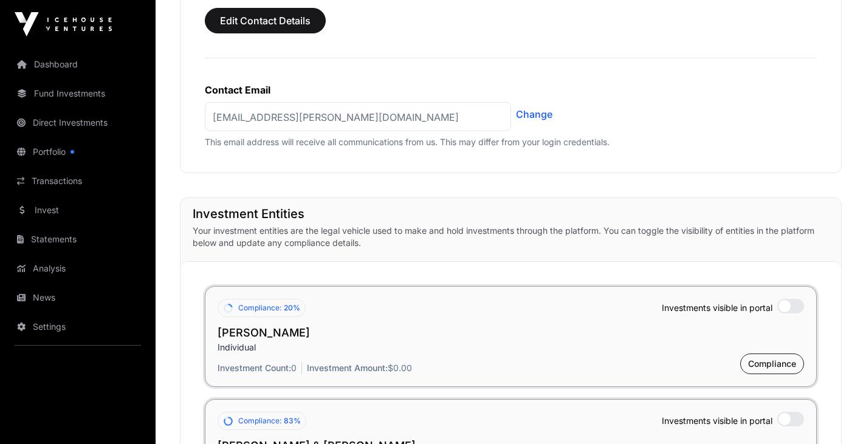
scroll to position [843, 0]
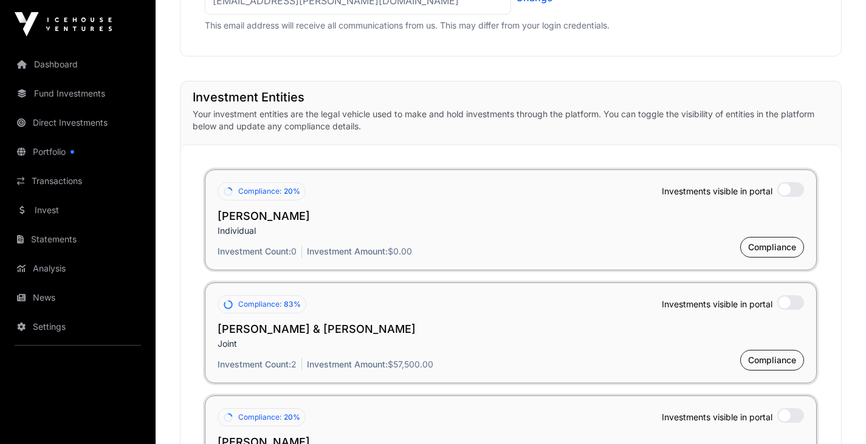
click at [277, 191] on span "Compliance:" at bounding box center [259, 192] width 43 height 10
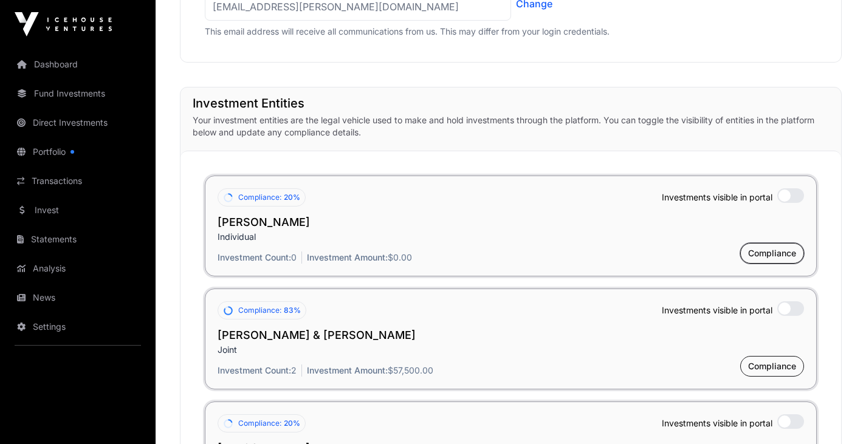
click at [761, 252] on span "Compliance" at bounding box center [772, 253] width 48 height 12
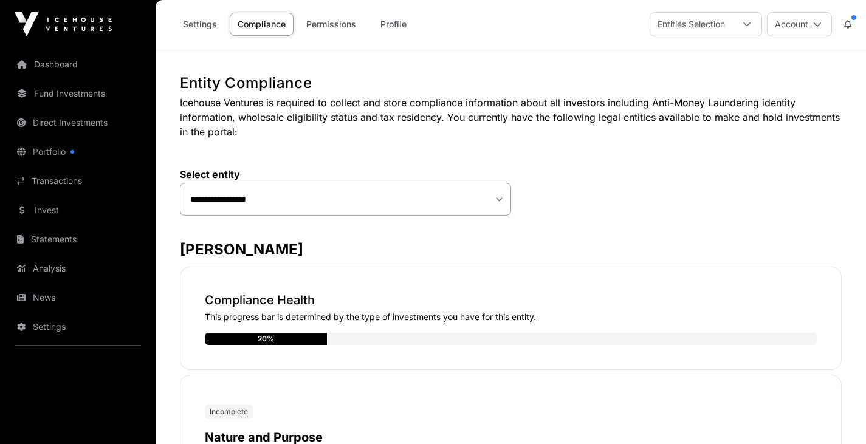
click at [786, 19] on button "Account" at bounding box center [799, 24] width 65 height 24
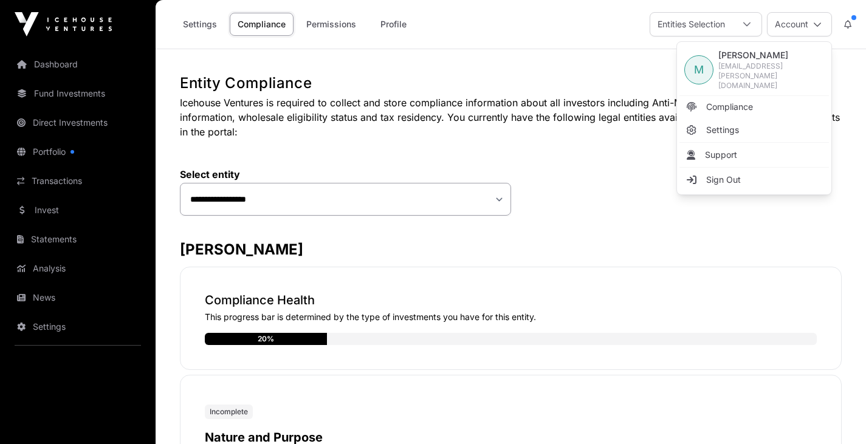
click at [739, 169] on link "Sign Out" at bounding box center [755, 180] width 150 height 22
